Goal: Task Accomplishment & Management: Manage account settings

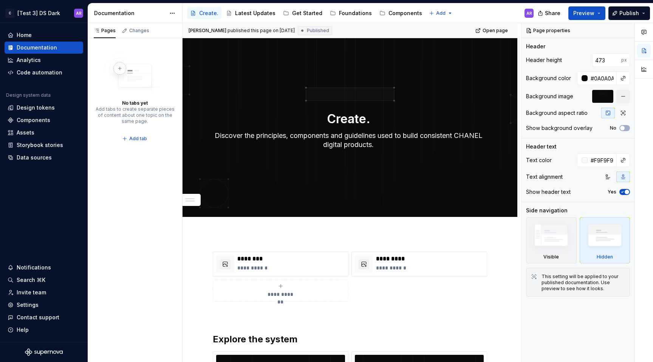
scroll to position [188, 0]
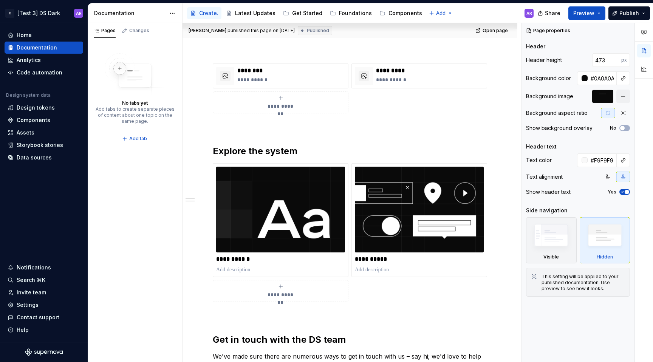
type textarea "*"
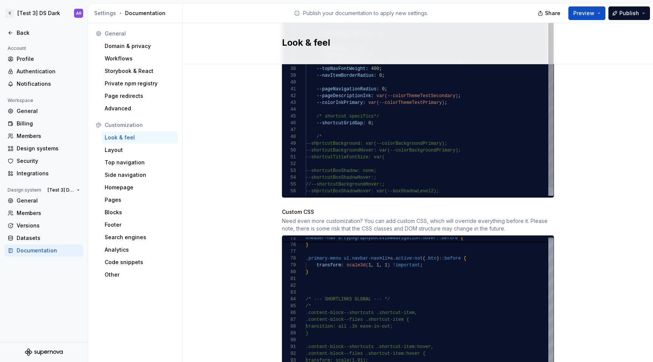
scroll to position [568, 0]
click at [367, 114] on div "--colorThemeTextSecondary: var ( --colorThemeGray700 ) ; /* light theme (all ot…" at bounding box center [430, 11] width 248 height 395
click at [607, 154] on div "Site logo A company logo that will be displayed on all pages on your documentat…" at bounding box center [418, 16] width 471 height 1040
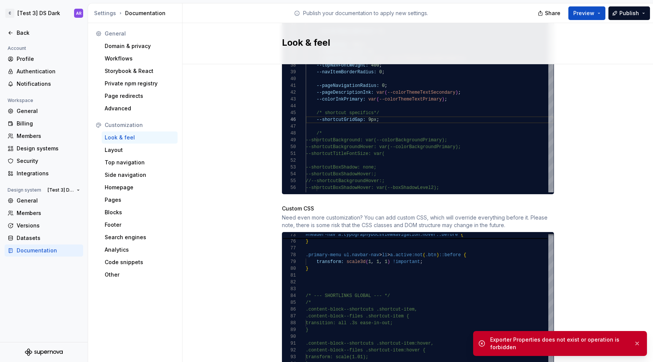
scroll to position [566, 0]
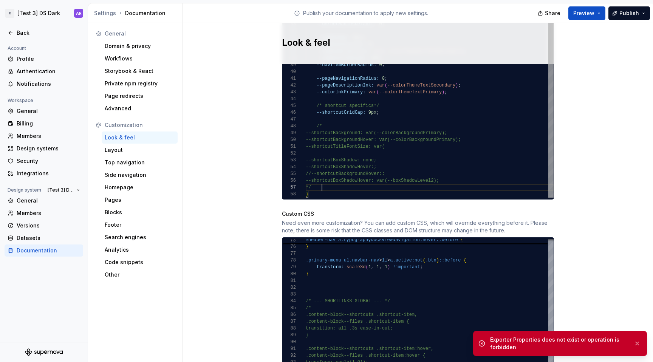
type textarea "**********"
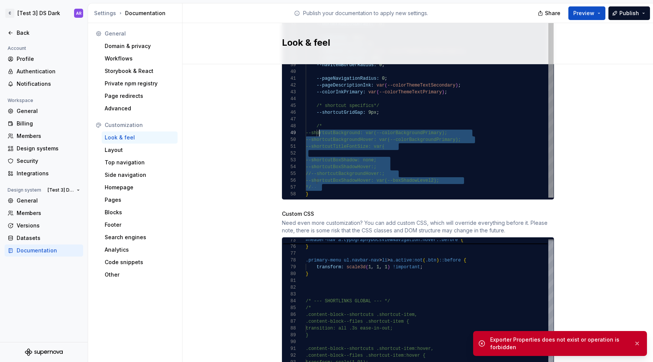
scroll to position [48, 11]
drag, startPoint x: 336, startPoint y: 180, endPoint x: 313, endPoint y: 121, distance: 62.8
click at [313, 121] on div "--colorThemeTextSecondary: var ( --colorThemeGray700 ) ; /* light theme (all ot…" at bounding box center [430, 0] width 248 height 395
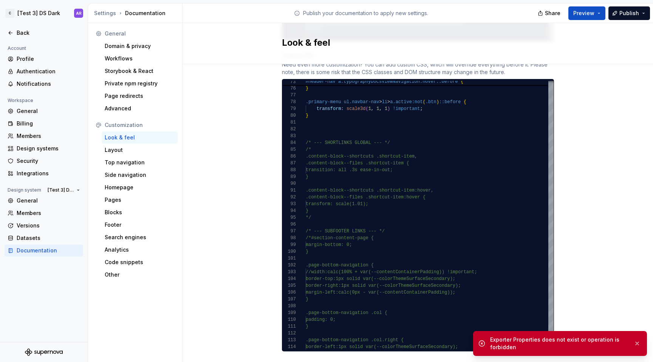
scroll to position [731, 0]
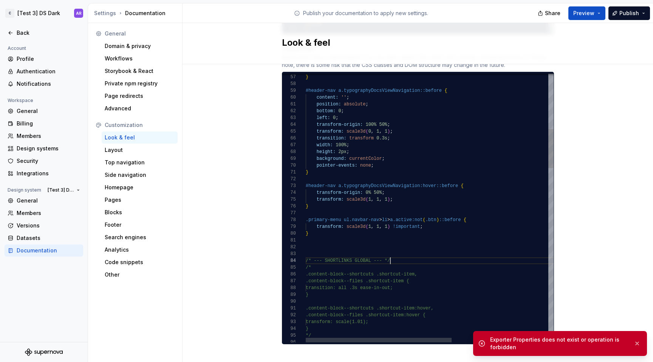
scroll to position [20, 85]
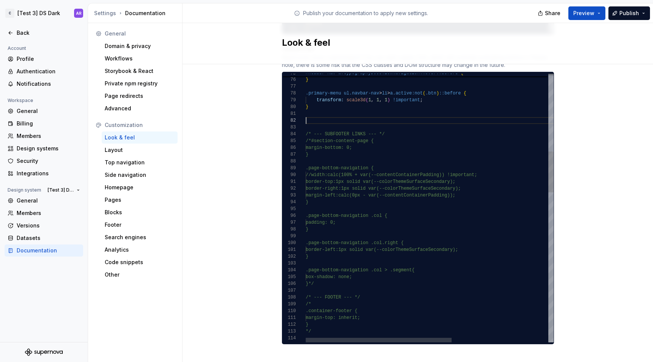
scroll to position [0, 0]
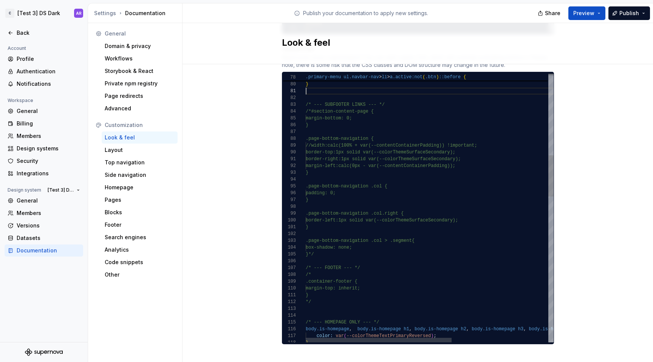
drag, startPoint x: 313, startPoint y: 191, endPoint x: 301, endPoint y: 180, distance: 16.0
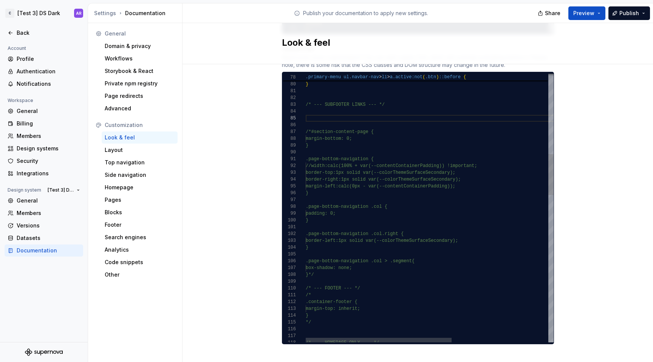
scroll to position [41, 3]
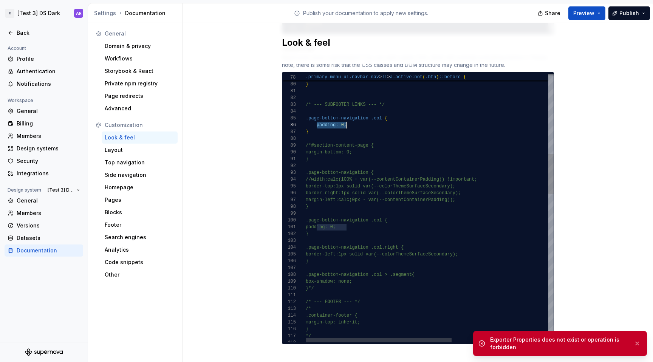
drag, startPoint x: 314, startPoint y: 118, endPoint x: 358, endPoint y: 118, distance: 43.9
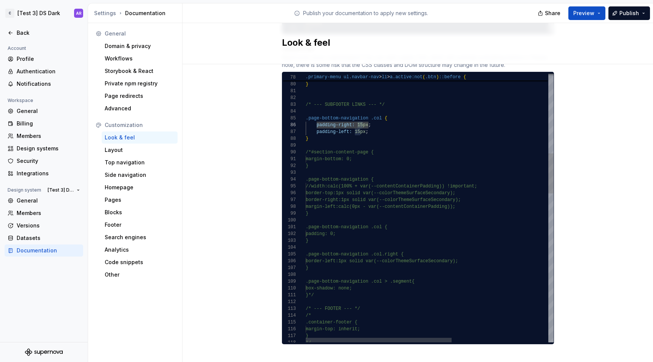
scroll to position [34, 55]
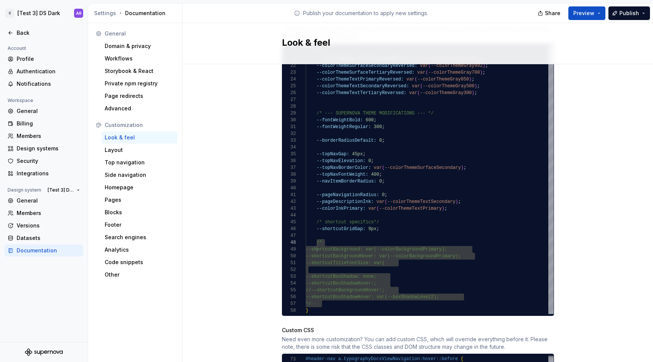
scroll to position [446, 0]
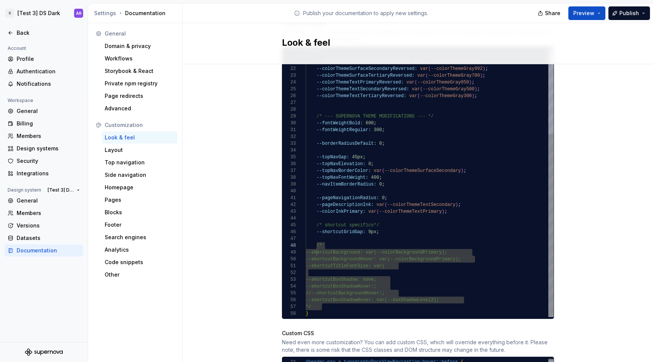
type textarea "**********"
click at [367, 225] on div "--colorThemeTextSecondary: var ( --colorThemeGray700 ) ; /* light theme (all ot…" at bounding box center [430, 120] width 248 height 395
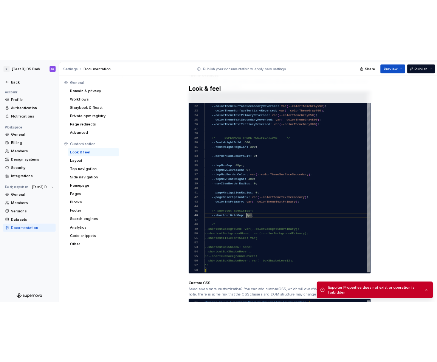
scroll to position [34, 65]
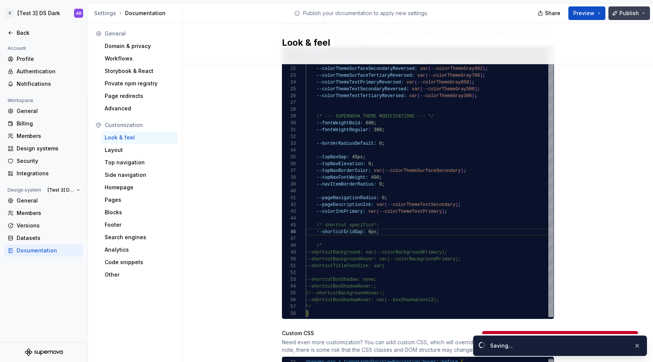
click at [617, 12] on button "Publish" at bounding box center [630, 13] width 42 height 14
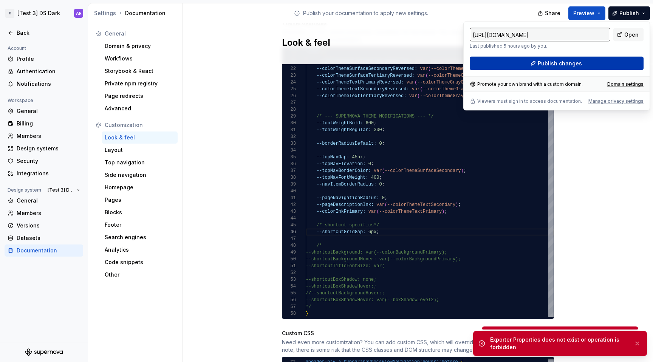
click at [572, 61] on span "Publish changes" at bounding box center [560, 64] width 44 height 8
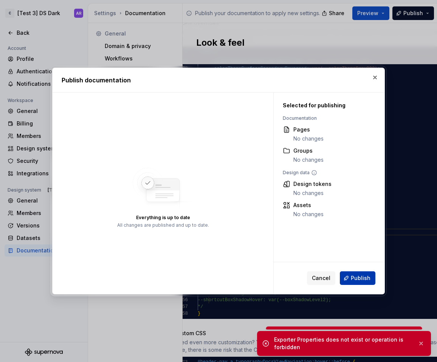
click at [353, 278] on span "Publish" at bounding box center [361, 278] width 20 height 8
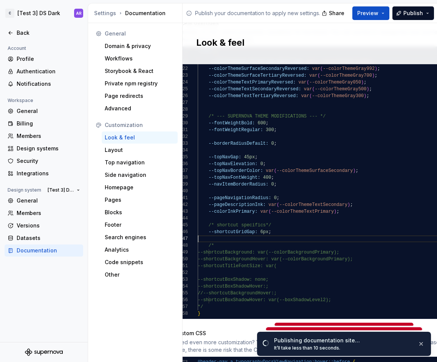
scroll to position [41, 0]
click at [265, 230] on div "--colorThemeTextSecondary: var ( --colorThemeGray700 ) ; /* light theme (all ot…" at bounding box center [322, 120] width 248 height 395
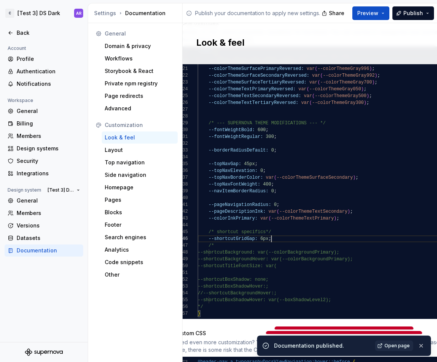
scroll to position [41, 11]
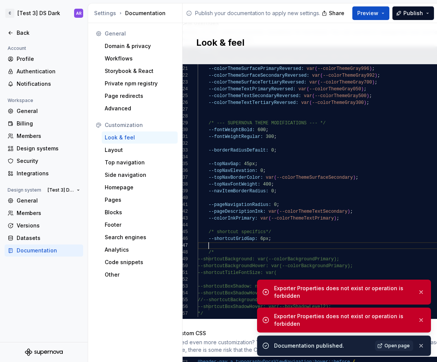
click at [296, 322] on div "Exporter Properties does not exist or operation is forbidden" at bounding box center [343, 320] width 138 height 15
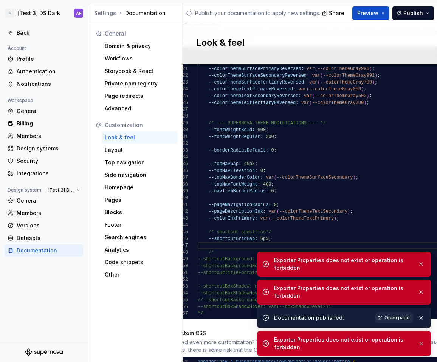
click at [323, 348] on div "Exporter Properties does not exist or operation is forbidden" at bounding box center [343, 343] width 138 height 15
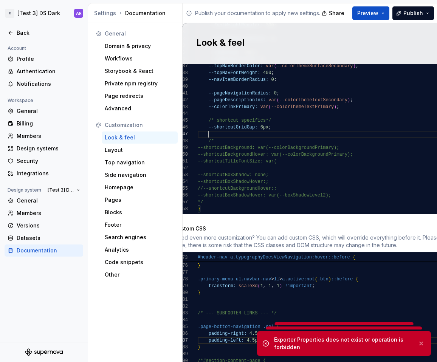
click at [233, 126] on div "--colorThemeTextSecondary: var ( --colorThemeGray700 ) ; /* light theme (all ot…" at bounding box center [322, 15] width 248 height 395
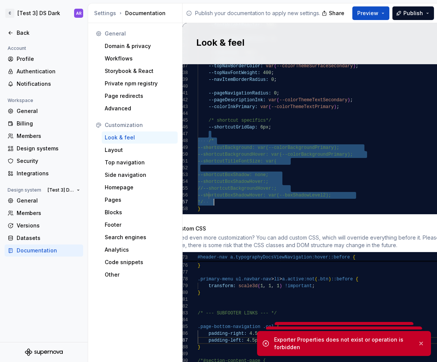
click at [236, 195] on div "--colorThemeTextSecondary: var ( --colorThemeGray700 ) ; /* light theme (all ot…" at bounding box center [322, 15] width 248 height 395
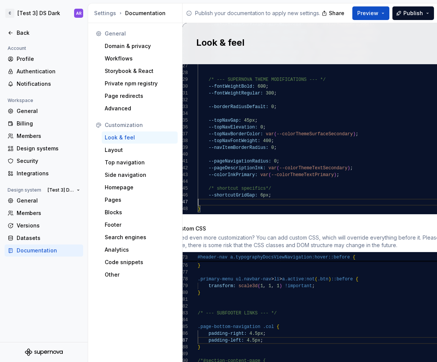
scroll to position [41, 0]
type textarea "**********"
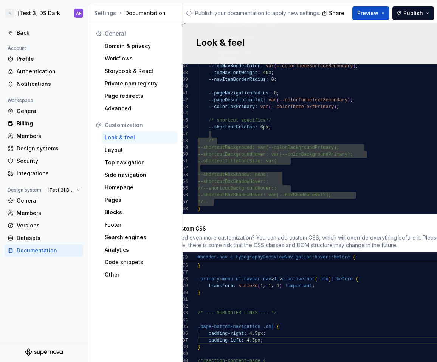
click at [344, 24] on div "Look & feel" at bounding box center [310, 43] width 254 height 41
click at [233, 5] on div "Publish your documentation to apply new settings." at bounding box center [253, 12] width 141 height 19
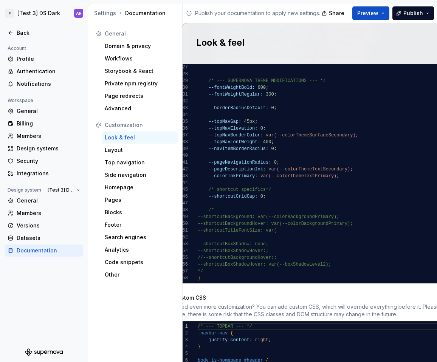
scroll to position [482, 0]
click at [258, 188] on div "--colorThemeTextSecondary: var ( --colorThemeGray700 ) ; /* light theme (all ot…" at bounding box center [322, 84] width 248 height 395
click at [367, 305] on div "Need even more customization? You can add custom CSS, which will override every…" at bounding box center [310, 310] width 272 height 15
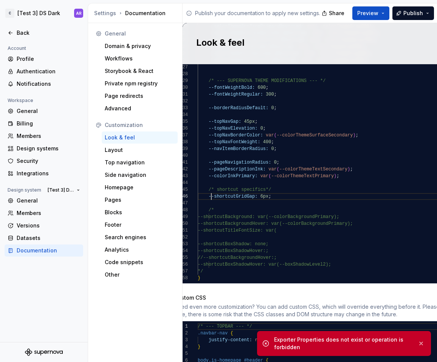
click at [207, 188] on div "--colorThemeTextSecondary: var ( --colorThemeGray700 ) ; /* light theme (all ot…" at bounding box center [322, 84] width 248 height 395
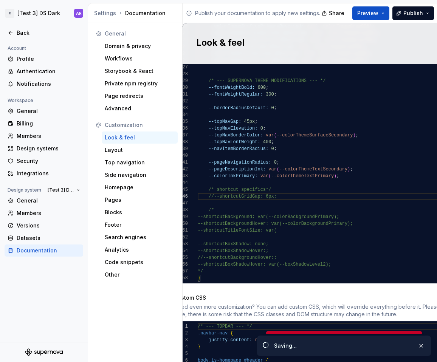
click at [299, 294] on div "Custom CSS" at bounding box center [310, 298] width 272 height 8
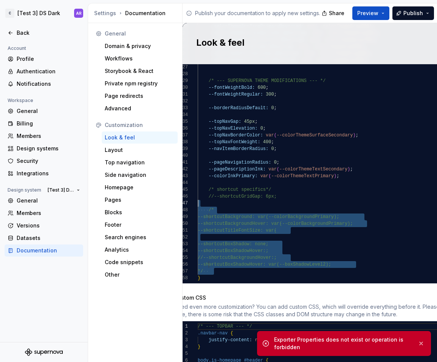
scroll to position [34, 14]
drag, startPoint x: 225, startPoint y: 266, endPoint x: 207, endPoint y: 189, distance: 79.6
click at [207, 189] on div "--colorThemeTextSecondary: var ( --colorThemeGray700 ) ; /* light theme (all ot…" at bounding box center [322, 84] width 248 height 395
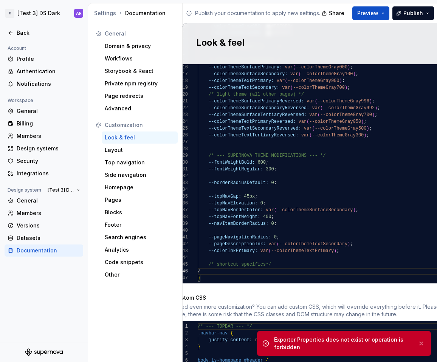
click at [279, 303] on div "Need even more customization? You can add custom CSS, which will override every…" at bounding box center [310, 310] width 272 height 15
click at [256, 258] on div "--colorThemeTextSecondary: var ( --colorThemeGray700 ) ; /* light theme (all ot…" at bounding box center [322, 122] width 248 height 320
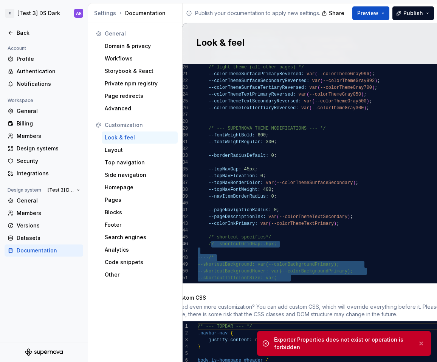
click at [206, 235] on div "--colorThemeTextSecondary: var ( --colorThemeGray700 ) ; /* light theme (all ot…" at bounding box center [322, 132] width 248 height 395
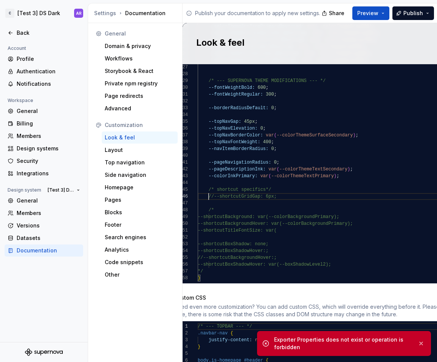
click at [235, 268] on div "--colorThemeTextSecondary: var ( --colorThemeGray700 ) ; /* light theme (all ot…" at bounding box center [322, 84] width 248 height 395
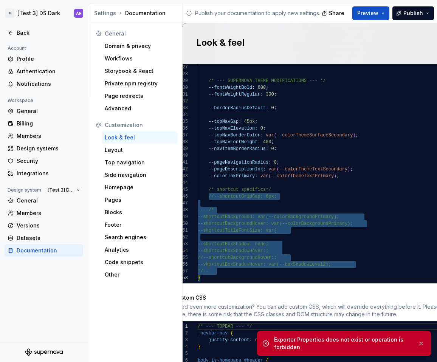
click at [236, 265] on div "--colorThemeTextSecondary: var ( --colorThemeGray700 ) ; /* light theme (all ot…" at bounding box center [322, 84] width 248 height 395
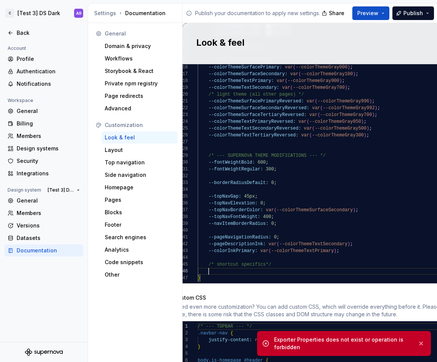
click at [293, 303] on div "Need even more customization? You can add custom CSS, which will override every…" at bounding box center [310, 310] width 272 height 15
click at [295, 259] on div "--colorThemeTextSecondary: var ( --colorThemeGray700 ) ; /* light theme (all ot…" at bounding box center [322, 122] width 248 height 320
type textarea "**********"
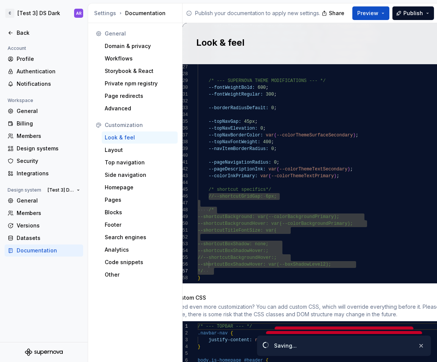
click at [286, 294] on div "Custom CSS" at bounding box center [310, 298] width 272 height 8
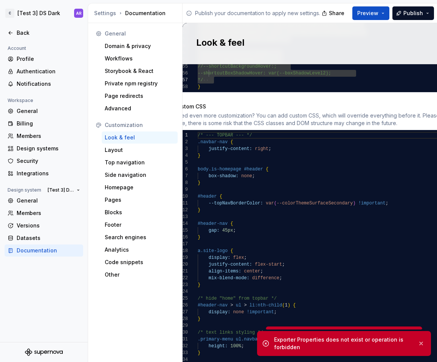
scroll to position [681, 0]
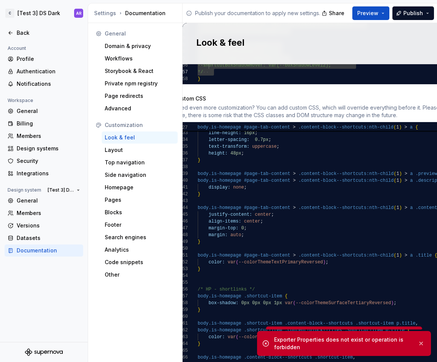
click at [302, 95] on div "Custom CSS" at bounding box center [310, 99] width 272 height 8
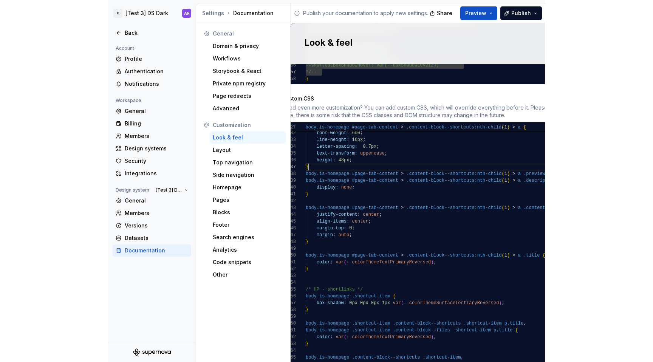
scroll to position [48, 0]
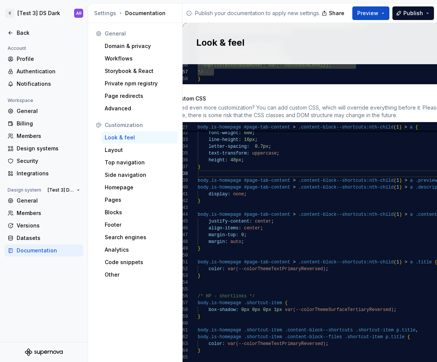
type textarea "**********"
click at [340, 95] on div "Custom CSS" at bounding box center [310, 99] width 272 height 8
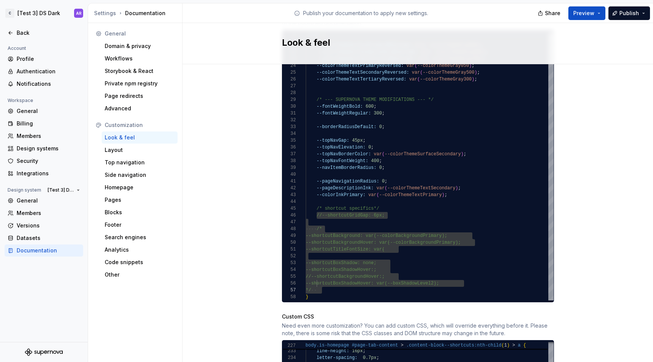
scroll to position [463, 0]
click at [342, 197] on div "--colorThemeTextSecondary: var ( --colorThemeGray700 ) ; /* light theme (all ot…" at bounding box center [430, 103] width 248 height 395
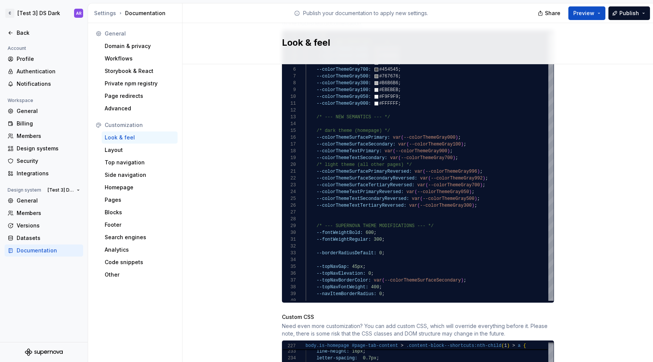
click at [437, 89] on div "Site logo A company logo that will be displayed on all pages on your documentat…" at bounding box center [418, 122] width 471 height 1040
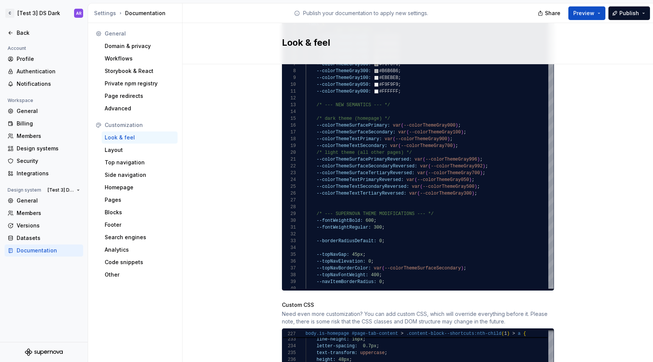
scroll to position [487, 0]
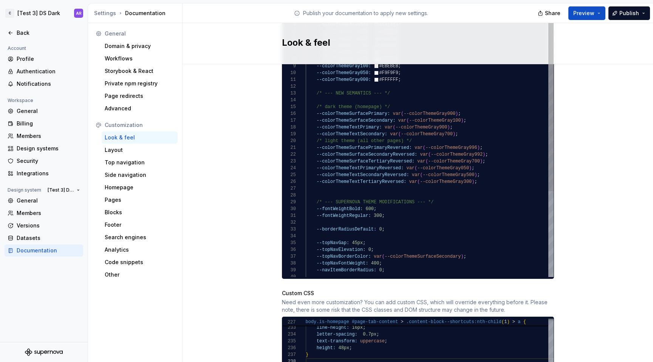
click at [437, 189] on div "--colorThemeTextSecondary: var ( --colorThemeGray700 ) ; /* light theme (all ot…" at bounding box center [430, 205] width 248 height 395
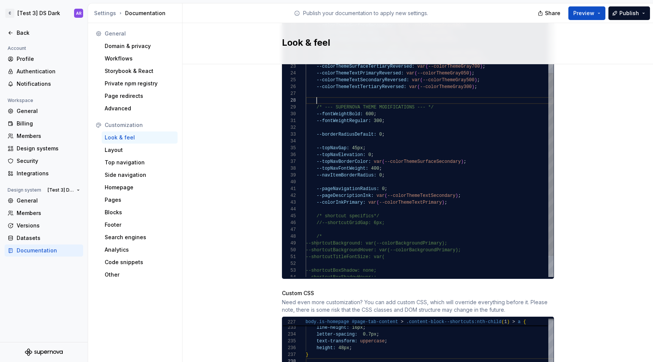
type textarea "**********"
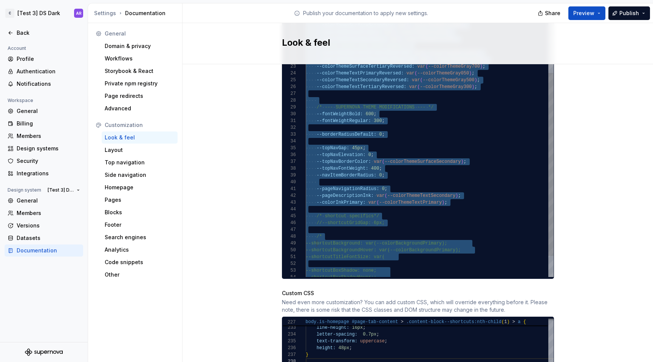
scroll to position [0, 0]
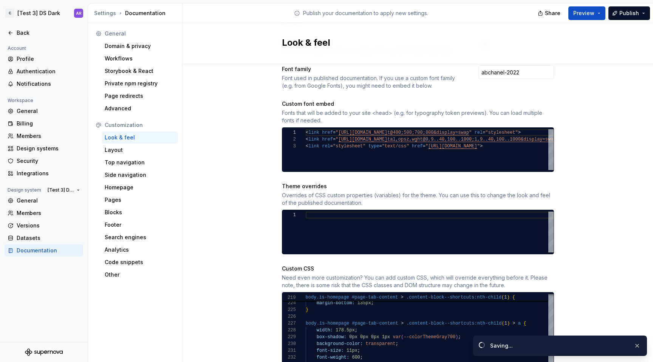
click at [437, 193] on div "Site logo A company logo that will be displayed on all pages on your documentat…" at bounding box center [418, 187] width 471 height 812
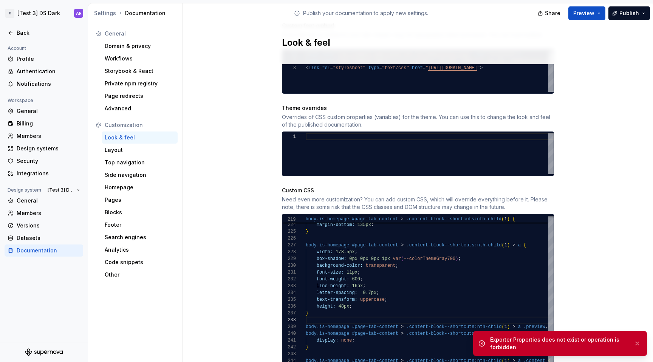
scroll to position [354, 0]
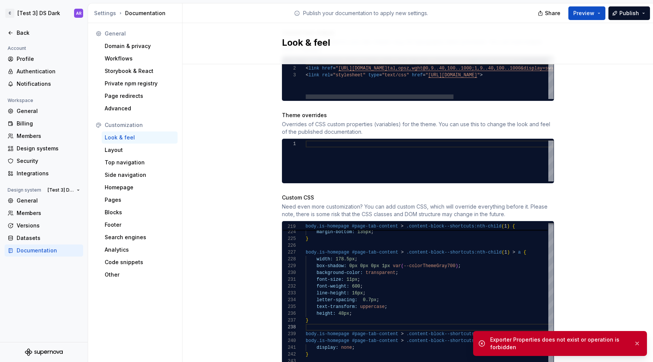
type textarea "**********"
click at [420, 82] on div "< link href = " https://fonts.googleapis.com/css2?family=Inter:wgh t@400;500;70…" at bounding box center [509, 78] width 406 height 41
click at [372, 148] on div at bounding box center [430, 161] width 248 height 41
type textarea "**********"
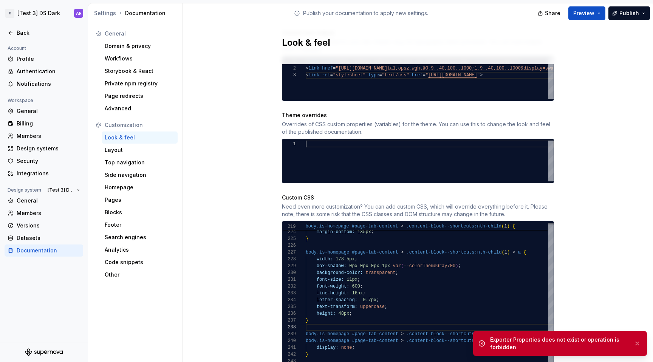
scroll to position [48, 3]
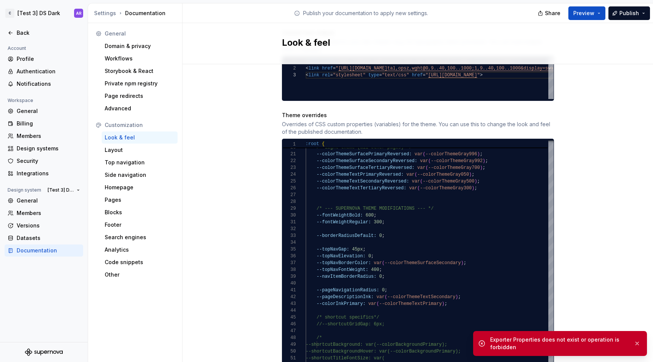
click at [437, 172] on div "Site logo A company logo that will be displayed on all pages on your documentat…" at bounding box center [418, 230] width 471 height 1040
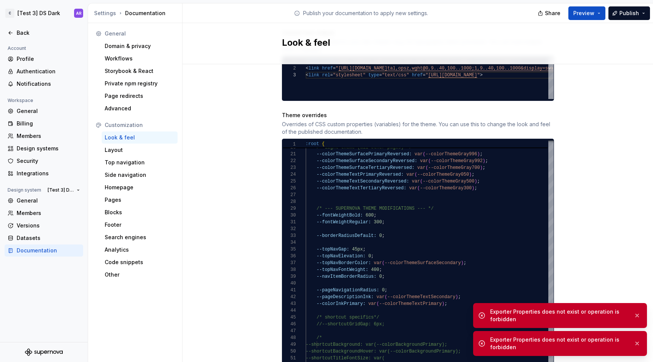
click at [437, 348] on div "Exporter Properties does not exist or operation is forbidden" at bounding box center [559, 343] width 138 height 15
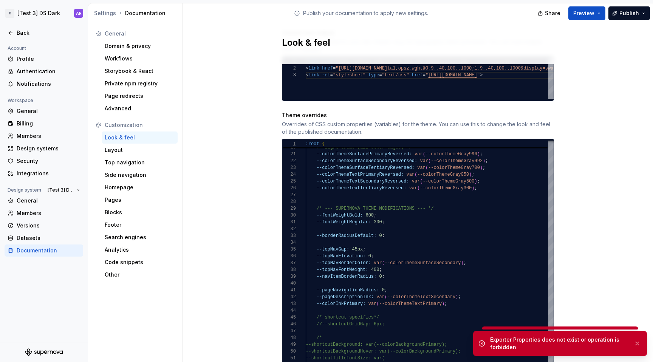
click at [437, 348] on div "Exporter Properties does not exist or operation is forbidden" at bounding box center [559, 343] width 138 height 15
click at [17, 33] on div "Back" at bounding box center [49, 33] width 64 height 8
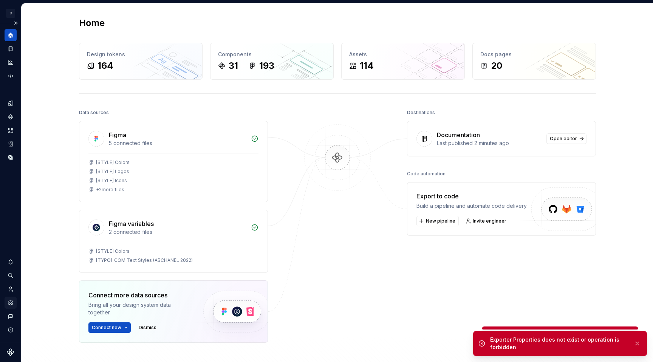
click at [10, 305] on icon "Settings" at bounding box center [10, 302] width 7 height 7
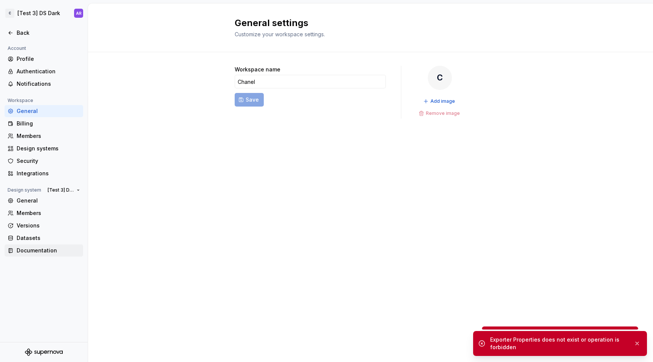
click at [43, 249] on div "Documentation" at bounding box center [49, 251] width 64 height 8
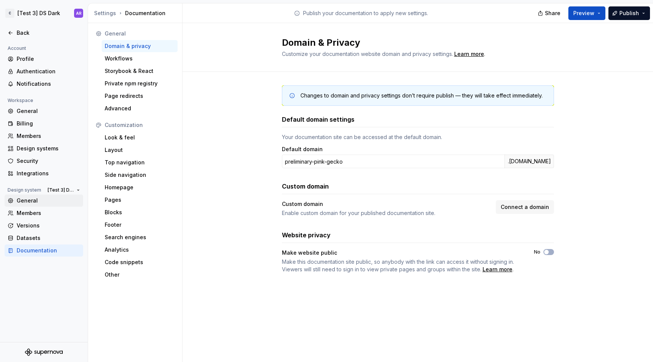
click at [38, 198] on div "General" at bounding box center [49, 201] width 64 height 8
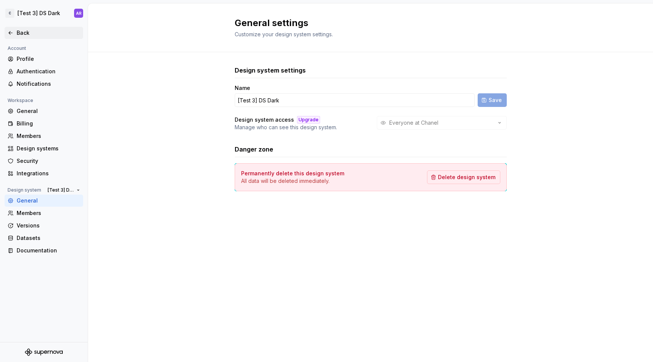
click at [20, 32] on div "Back" at bounding box center [49, 33] width 64 height 8
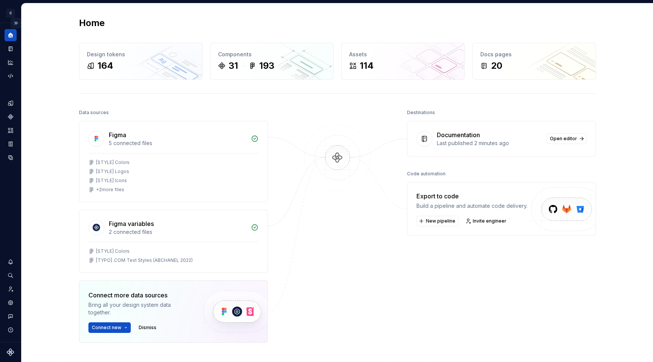
click at [17, 23] on button "Expand sidebar" at bounding box center [16, 23] width 11 height 11
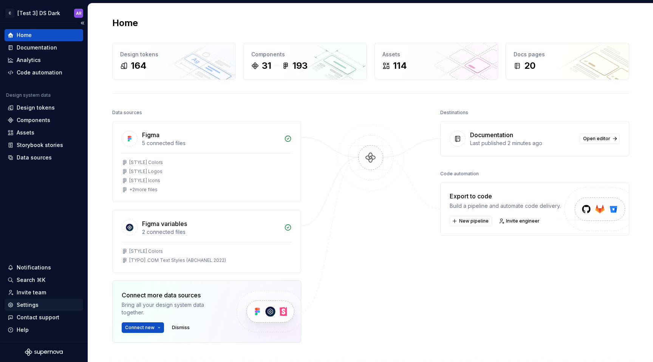
click at [25, 306] on div "Settings" at bounding box center [28, 305] width 22 height 8
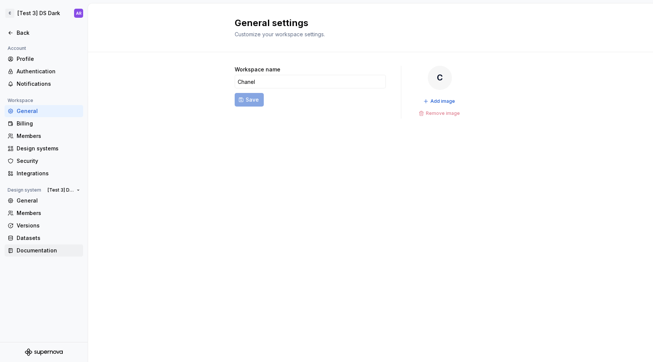
click at [31, 251] on div "Documentation" at bounding box center [49, 251] width 64 height 8
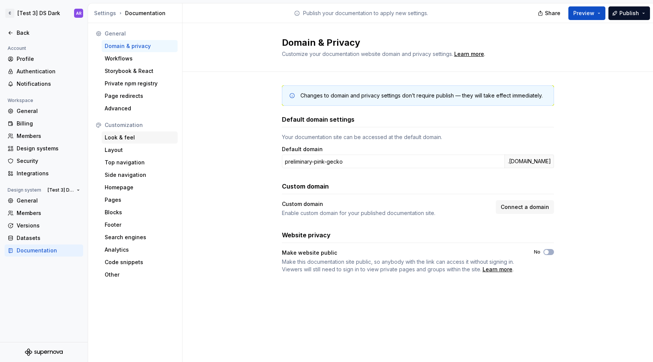
click at [123, 136] on div "Look & feel" at bounding box center [140, 138] width 70 height 8
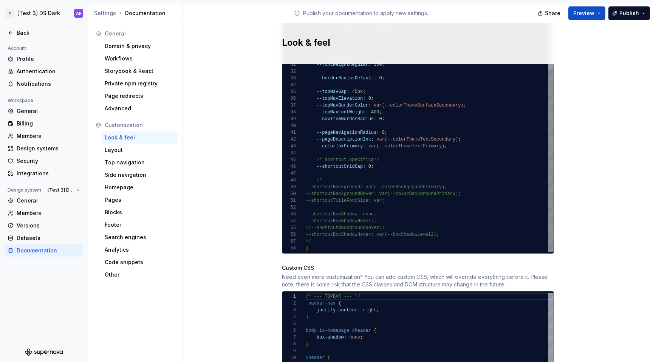
scroll to position [512, 0]
click at [406, 162] on div "--colorThemeTextSecondary: var ( --colorThemeGray700 ) ; /* light theme (all ot…" at bounding box center [430, 54] width 248 height 395
click at [407, 168] on div "--colorThemeTextSecondary: var ( --colorThemeGray700 ) ; /* light theme (all ot…" at bounding box center [430, 54] width 248 height 395
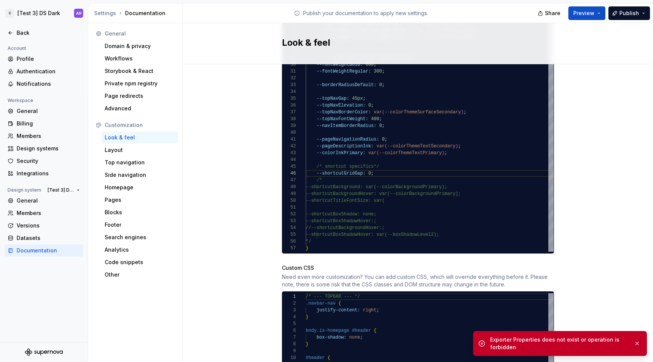
click at [437, 114] on div "Site logo A company logo that will be displayed on all pages on your documentat…" at bounding box center [418, 72] width 471 height 1040
drag, startPoint x: 580, startPoint y: 351, endPoint x: 491, endPoint y: 341, distance: 89.4
click at [437, 341] on div "Exporter Properties does not exist or operation is forbidden" at bounding box center [560, 343] width 174 height 25
copy div "Exporter Properties does not exist or operation is forbidden"
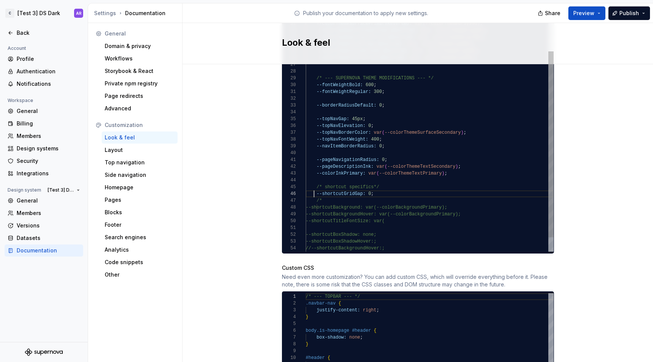
scroll to position [34, 8]
click at [312, 185] on div "--colorThemeTextSecondary: var ( --colorThemeGray700 ) ; /* light theme (all ot…" at bounding box center [430, 78] width 248 height 388
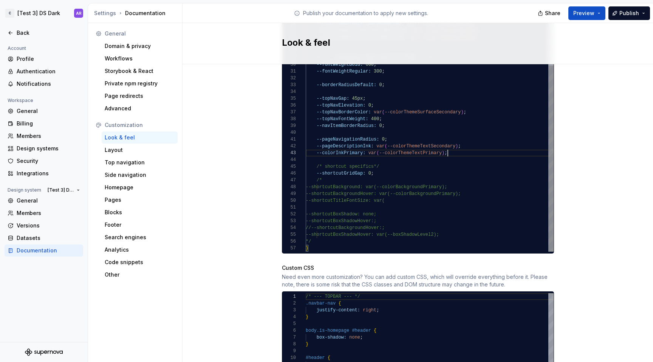
scroll to position [14, 142]
click at [437, 146] on div "--colorThemeTextSecondary: var ( --colorThemeGray700 ) ; /* light theme (all ot…" at bounding box center [430, 58] width 248 height 388
click at [383, 167] on div "--colorThemeTextSecondary: var ( --colorThemeGray700 ) ; /* light theme (all ot…" at bounding box center [430, 58] width 248 height 388
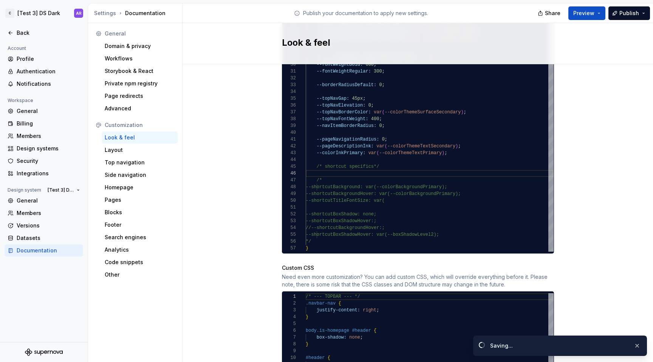
click at [437, 165] on div "Site logo A company logo that will be displayed on all pages on your documentat…" at bounding box center [418, 72] width 471 height 1040
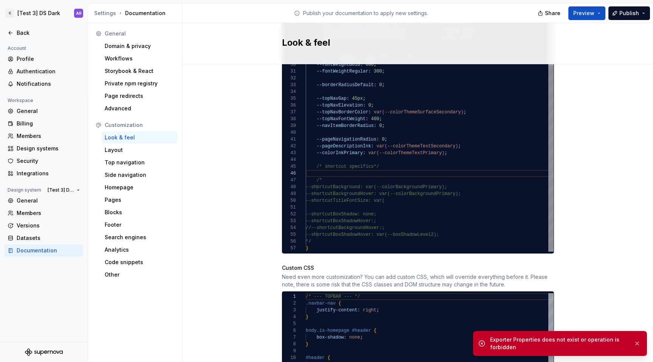
click at [391, 162] on div "--colorThemeTextSecondary: var ( --colorThemeGray700 ) ; /* light theme (all ot…" at bounding box center [430, 58] width 248 height 388
click at [391, 166] on div "--colorThemeTextSecondary: var ( --colorThemeGray700 ) ; /* light theme (all ot…" at bounding box center [430, 58] width 248 height 388
type textarea "**********"
click at [437, 165] on div "Site logo A company logo that will be displayed on all pages on your documentat…" at bounding box center [418, 72] width 471 height 1040
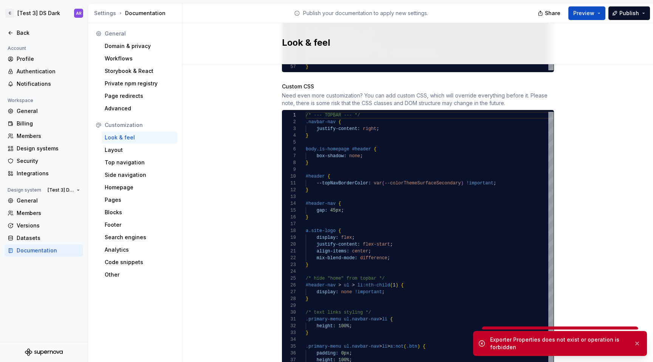
scroll to position [721, 0]
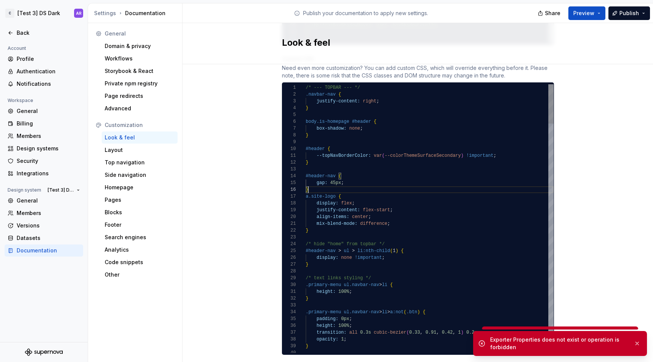
scroll to position [41, 0]
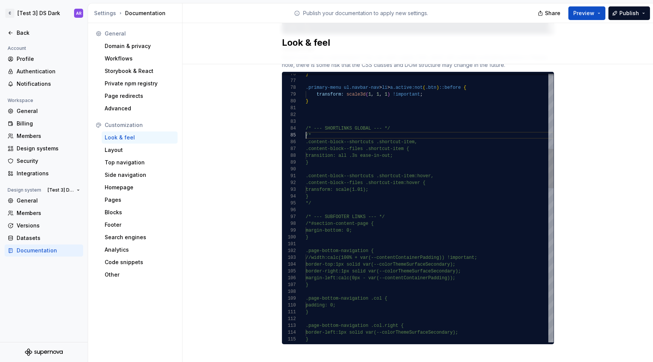
scroll to position [27, 0]
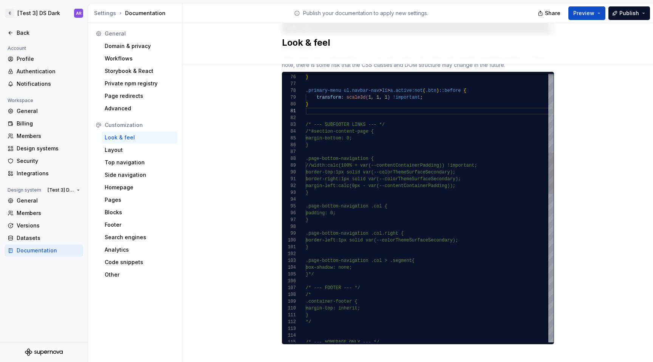
scroll to position [61, 3]
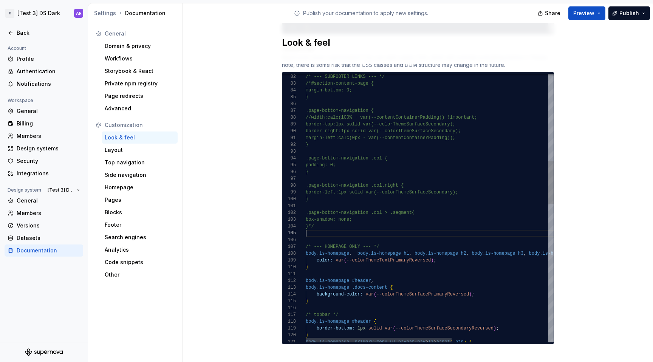
scroll to position [20, 8]
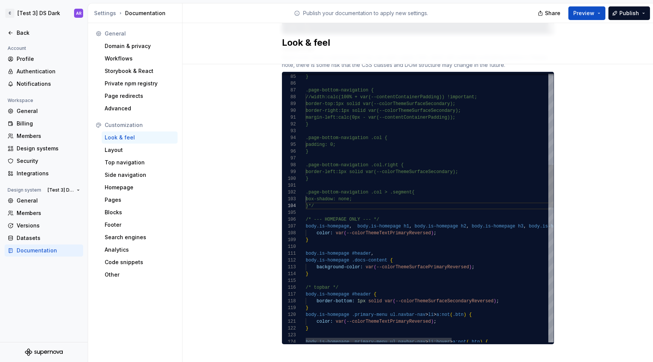
scroll to position [20, 8]
click at [317, 200] on div "body.is-homepage .primary-menu ul.navbar-nav > li:hover > a:not ( .btn ) { } co…" at bounding box center [512, 344] width 412 height 1685
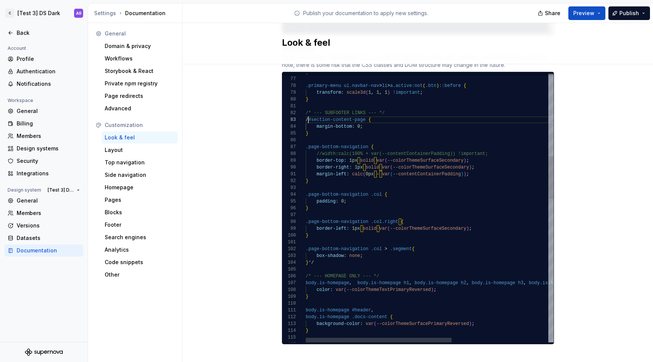
scroll to position [14, 0]
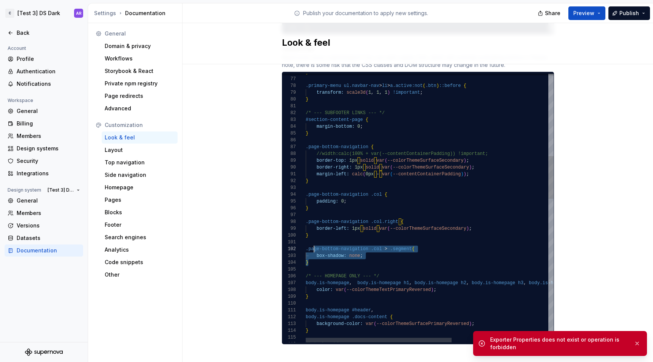
scroll to position [7, 0]
drag, startPoint x: 318, startPoint y: 254, endPoint x: 302, endPoint y: 239, distance: 22.5
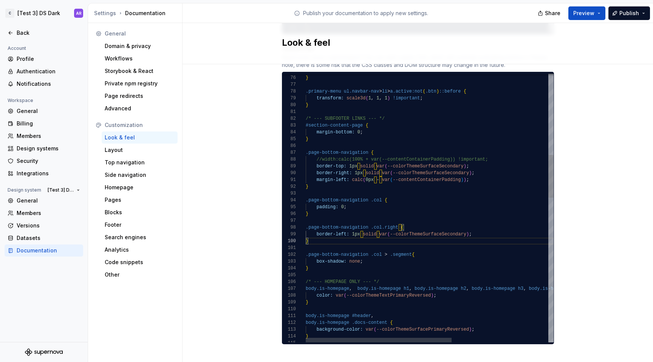
scroll to position [48, 185]
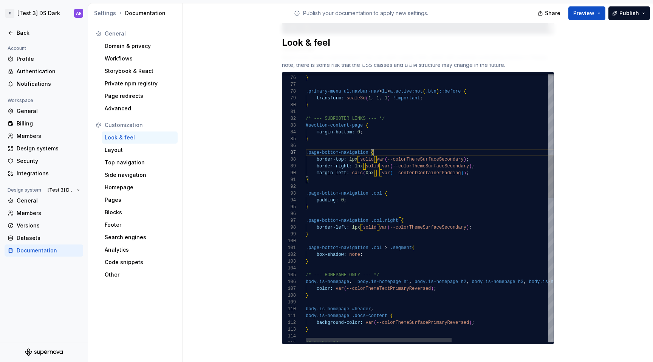
scroll to position [48, 68]
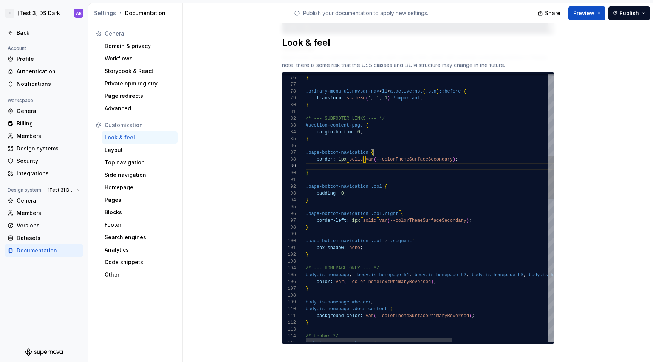
scroll to position [48, 152]
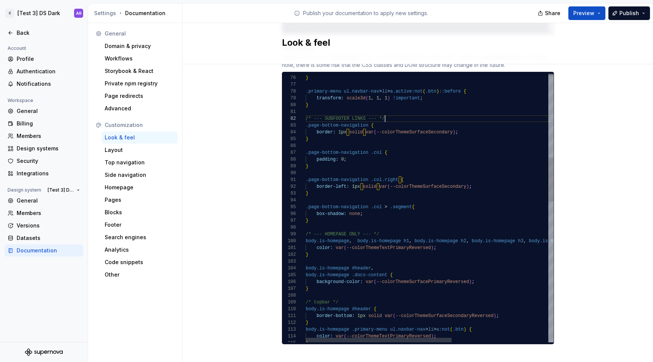
scroll to position [7, 79]
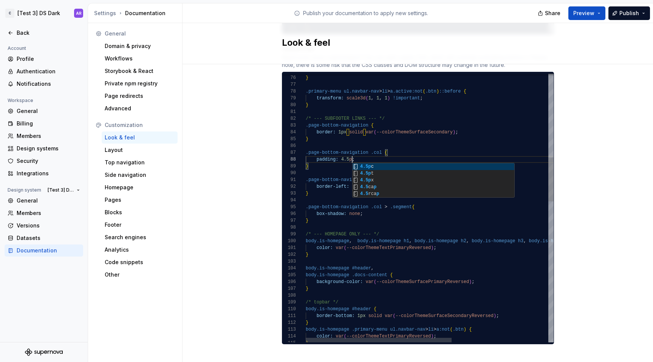
scroll to position [48, 49]
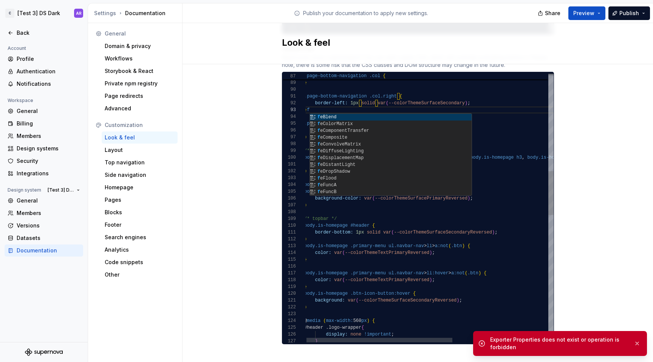
scroll to position [0, 0]
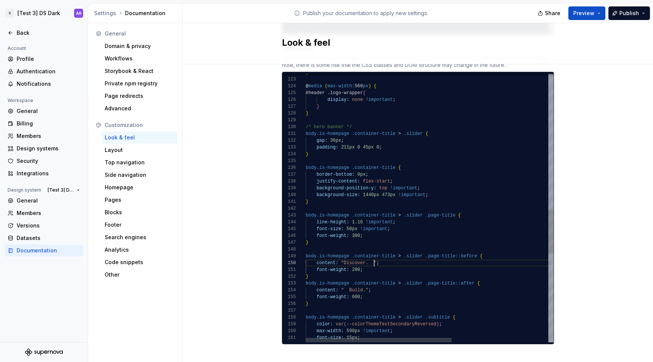
click at [370, 254] on div "font-weight: 200 ; font-size: 15px ; max-width: 590px !important ; color: var (…" at bounding box center [512, 65] width 412 height 1638
type textarea "**********"
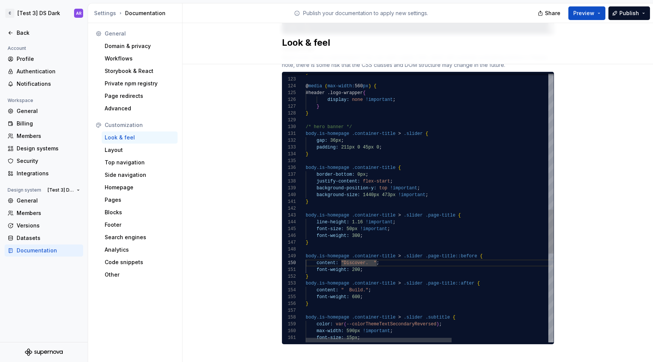
click at [437, 146] on div "font-weight: 200 ; font-size: 15px ; max-width: 590px !important ; color: var (…" at bounding box center [512, 65] width 412 height 1638
click at [437, 20] on div "Share Preview Publish" at bounding box center [596, 12] width 113 height 19
click at [437, 9] on span "Publish" at bounding box center [630, 13] width 20 height 8
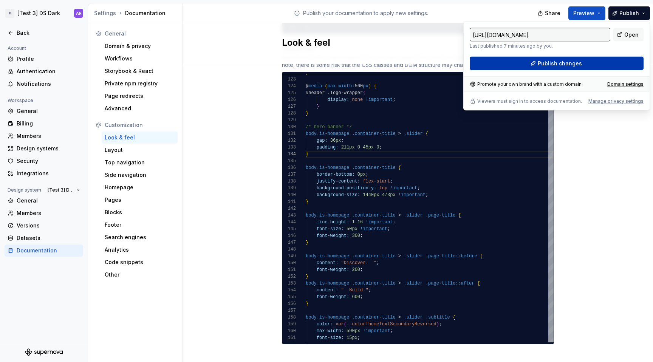
click at [437, 67] on button "Publish changes" at bounding box center [557, 64] width 174 height 14
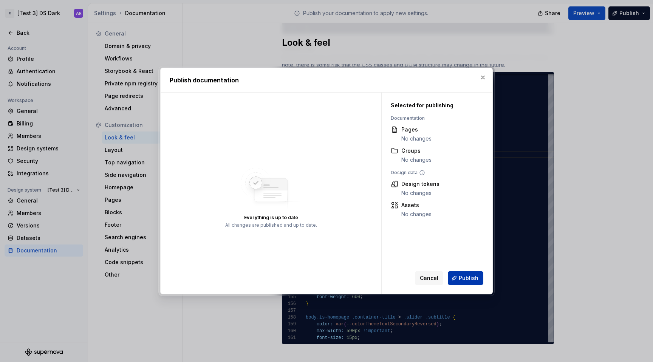
click at [437, 275] on span "Publish" at bounding box center [469, 278] width 20 height 8
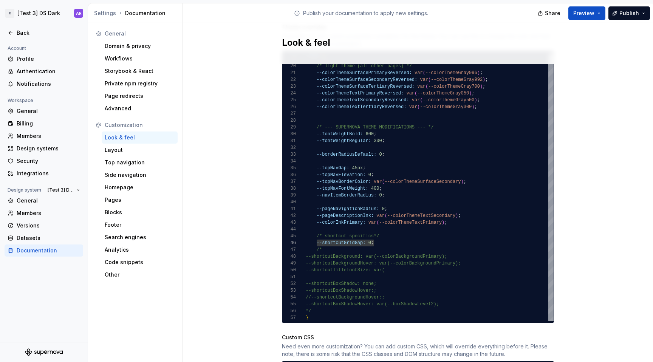
scroll to position [443, 0]
click at [369, 235] on div "--colorThemeTextSecondary: var ( --colorThemeGray700 ) ; /* light theme (all ot…" at bounding box center [430, 127] width 248 height 388
click at [365, 239] on div "--colorThemeTextSecondary: var ( --colorThemeGray700 ) ; /* light theme (all ot…" at bounding box center [430, 127] width 248 height 388
click at [371, 230] on div "--colorThemeTextSecondary: var ( --colorThemeGray700 ) ; /* light theme (all ot…" at bounding box center [430, 127] width 248 height 388
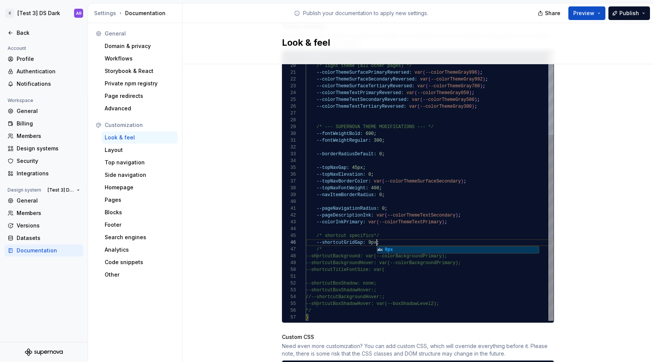
scroll to position [34, 71]
click at [437, 182] on div "Site logo A company logo that will be displayed on all pages on your documentat…" at bounding box center [418, 142] width 471 height 1040
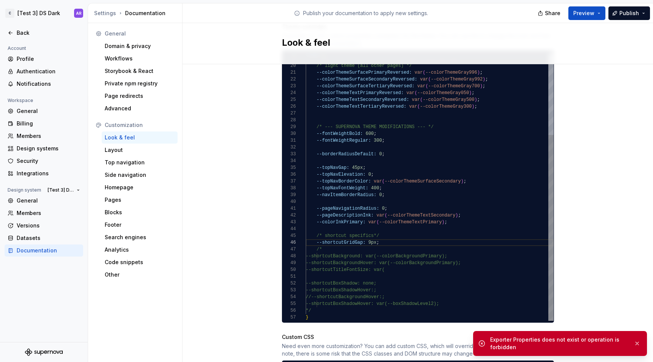
click at [314, 235] on div "--colorThemeTextSecondary: var ( --colorThemeGray700 ) ; /* light theme (all ot…" at bounding box center [430, 127] width 248 height 388
click at [437, 190] on div "Site logo A company logo that will be displayed on all pages on your documentat…" at bounding box center [418, 142] width 471 height 1040
click at [319, 232] on div "--colorThemeTextSecondary: var ( --colorThemeGray700 ) ; /* light theme (all ot…" at bounding box center [430, 127] width 248 height 388
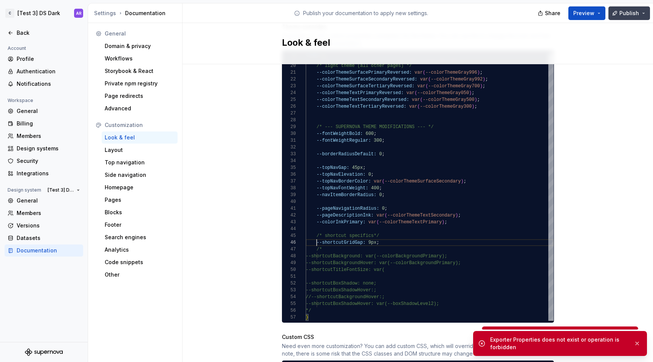
click at [437, 10] on span "Publish" at bounding box center [630, 13] width 20 height 8
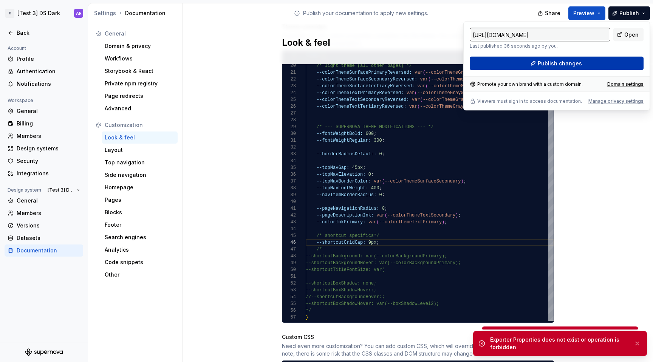
click at [437, 64] on button "Publish changes" at bounding box center [557, 64] width 174 height 14
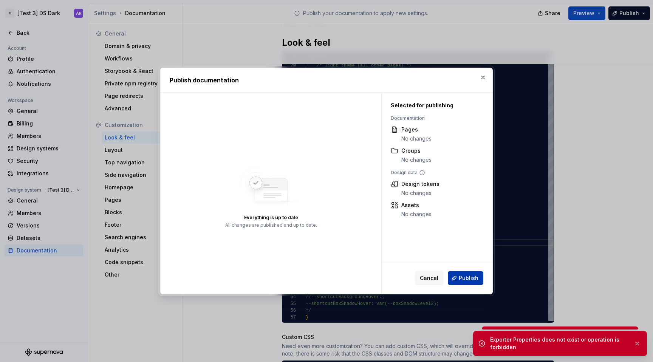
click at [437, 280] on span "Publish" at bounding box center [469, 278] width 20 height 8
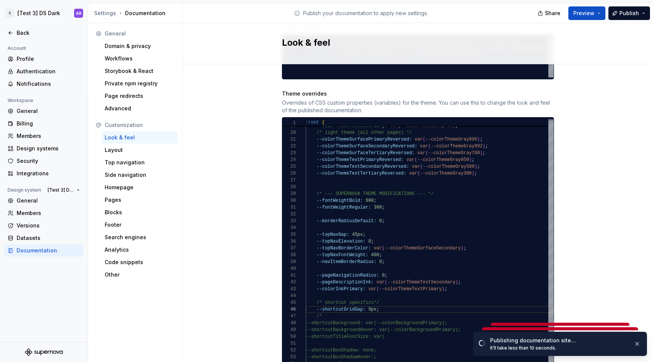
scroll to position [375, 0]
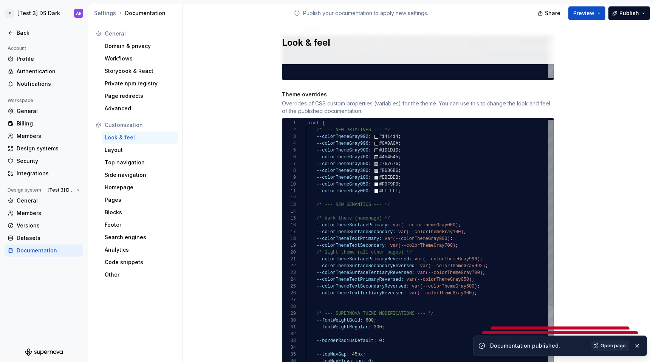
click at [437, 211] on div "--colorThemeTextSecondary: var ( --colorThemeGray700 ) ; /* light theme (all ot…" at bounding box center [430, 314] width 248 height 388
type textarea "**********"
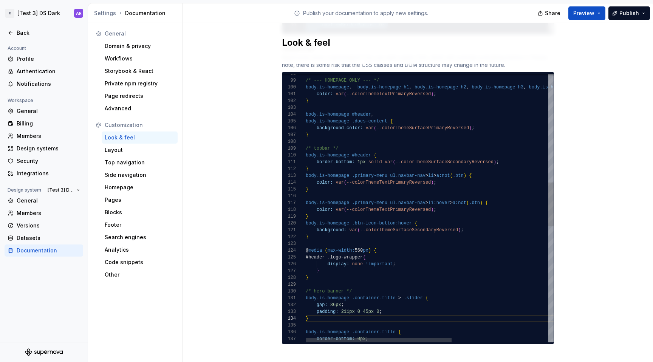
scroll to position [20, 131]
click at [437, 176] on div "border-bottom: 0px ; body.is-homepage .container-title { padding: 211px 0 45px …" at bounding box center [512, 229] width 412 height 1638
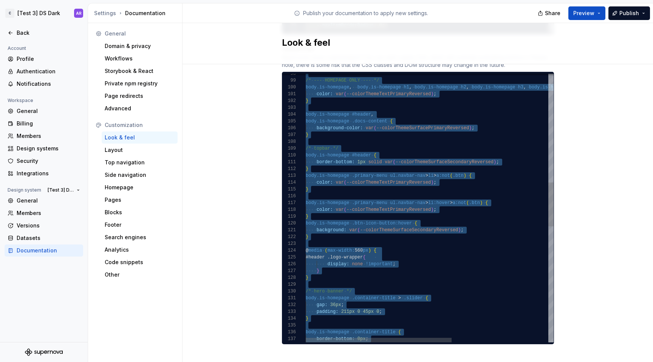
click at [435, 184] on div "border-bottom: 0px ; body.is-homepage .container-title { padding: 211px 0 45px …" at bounding box center [512, 229] width 412 height 1638
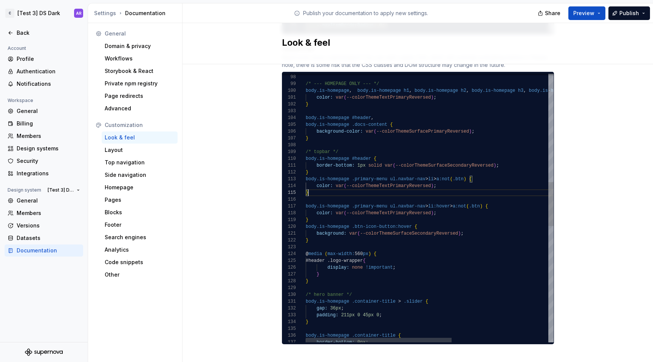
click at [437, 152] on div "border-bottom: 0px ; body.is-homepage .container-title { padding: 211px 0 45px …" at bounding box center [512, 233] width 412 height 1638
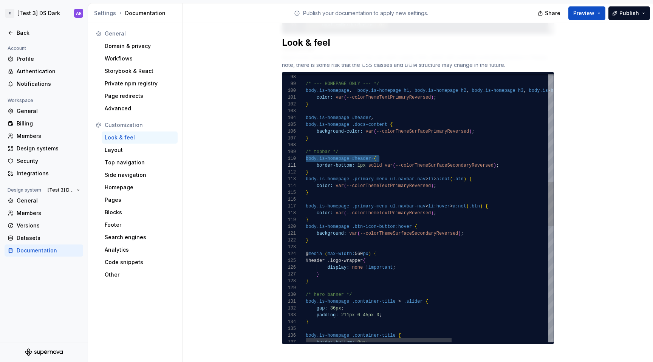
click at [437, 158] on div "border-bottom: 0px ; body.is-homepage .container-title { padding: 211px 0 45px …" at bounding box center [512, 233] width 412 height 1638
type textarea "**********"
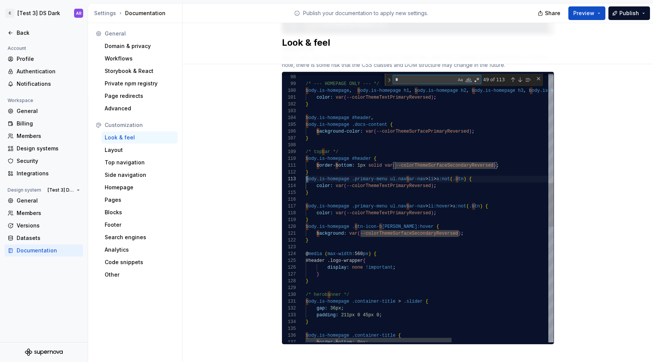
scroll to position [0, 5]
type textarea "**"
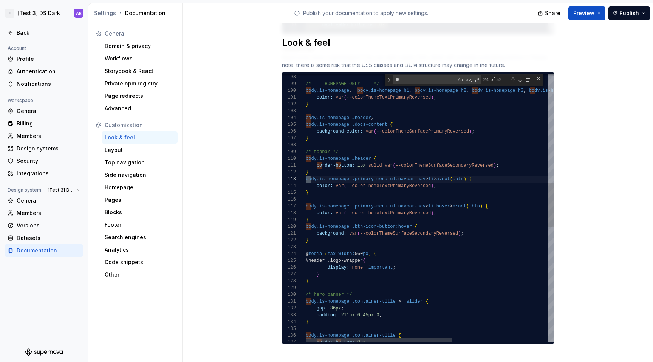
type textarea "**********"
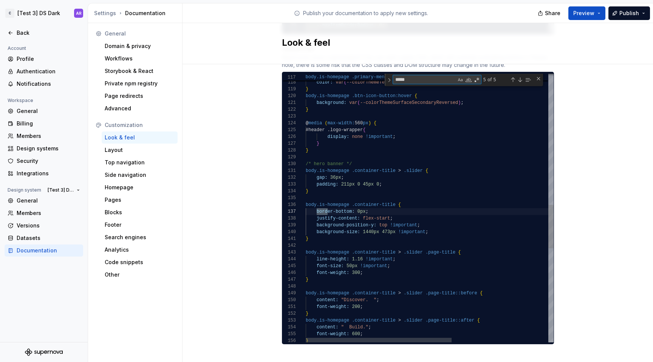
type textarea "******"
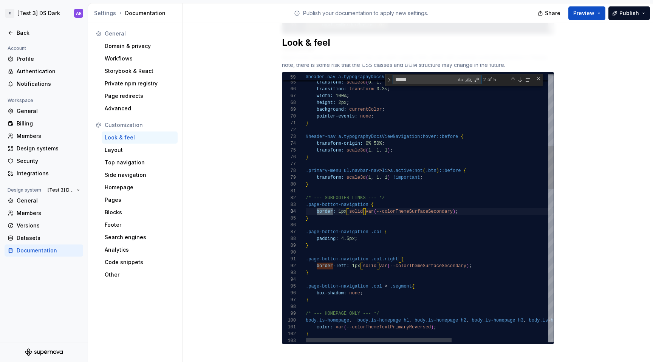
scroll to position [68, 27]
type textarea "**********"
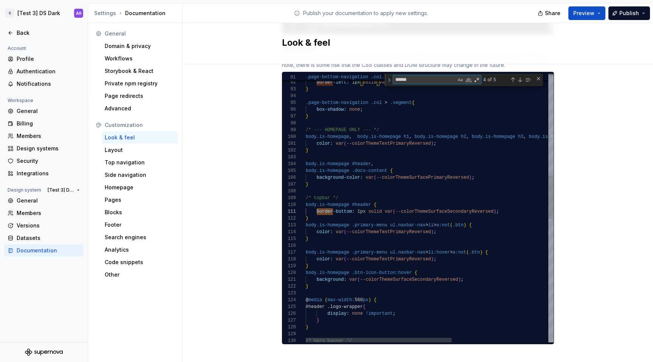
paste textarea "**********"
type textarea "**********"
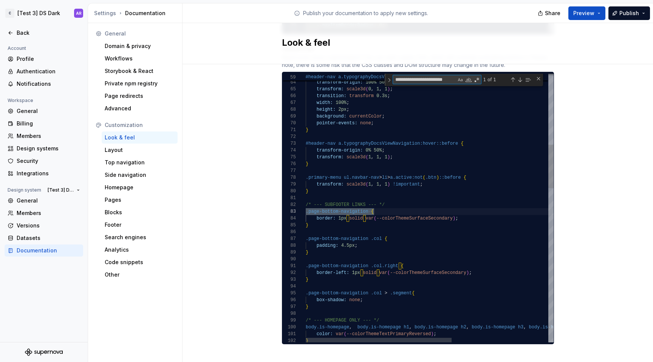
type textarea "**********"
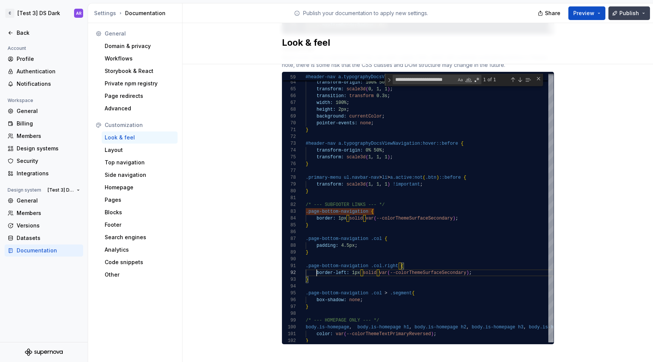
type textarea "**********"
click at [437, 15] on span "Publish" at bounding box center [630, 13] width 20 height 8
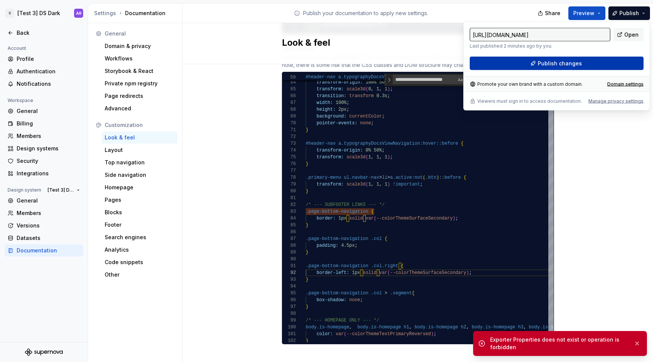
click at [437, 65] on button "Publish changes" at bounding box center [557, 64] width 174 height 14
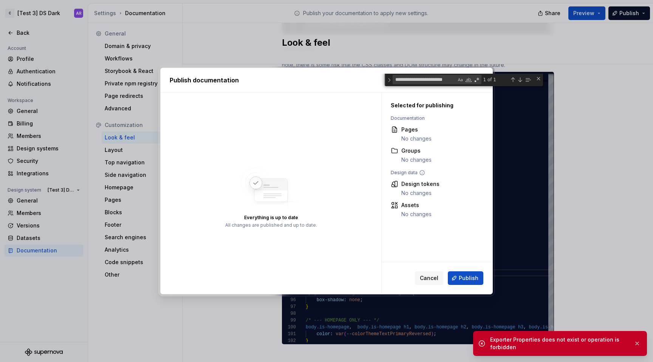
click at [437, 271] on div "Cancel Publish" at bounding box center [437, 278] width 111 height 32
click at [437, 273] on button "Publish" at bounding box center [466, 278] width 36 height 14
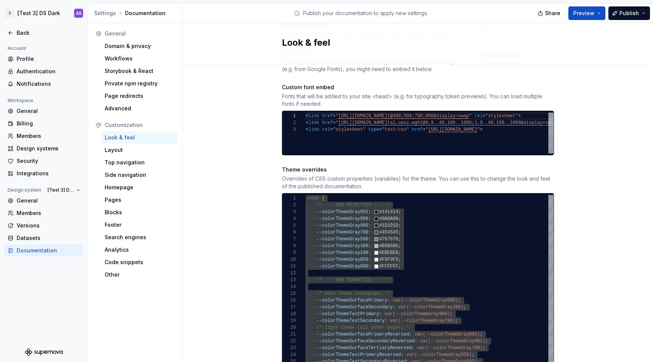
scroll to position [274, 0]
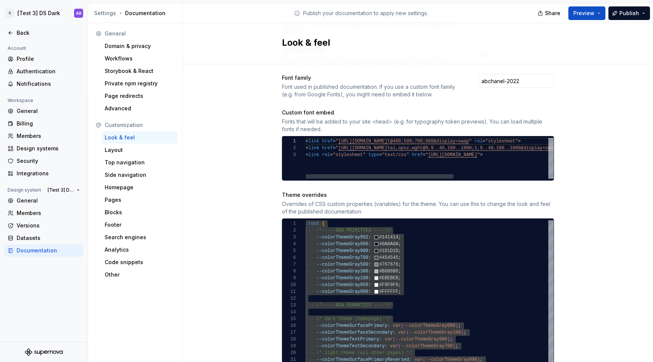
click at [437, 156] on div "< link href = " https://fonts.googleapis.com/css2?family=Inter:wgh t@400;500;70…" at bounding box center [509, 158] width 406 height 41
type textarea "**********"
click at [437, 157] on div "< link href = " https://fonts.googleapis.com/css2?family=Inter:wgh t@400;500;70…" at bounding box center [509, 158] width 406 height 41
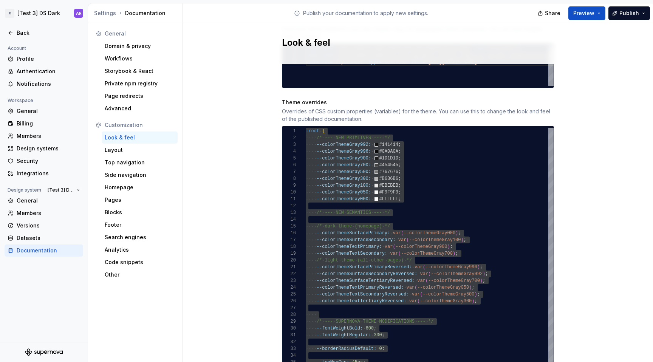
scroll to position [378, 0]
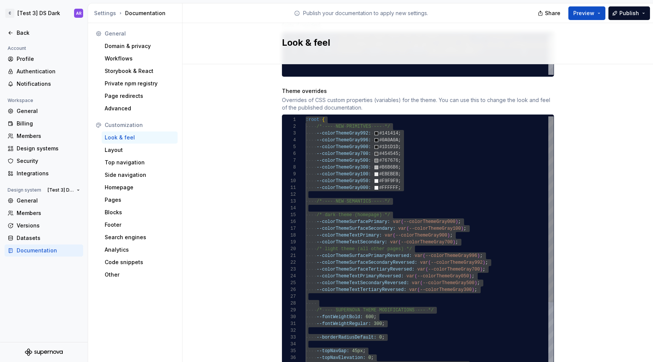
click at [437, 166] on div "--colorThemeTextSecondary: var ( --colorThemeGray700 ) ; /* light theme (all ot…" at bounding box center [430, 310] width 248 height 388
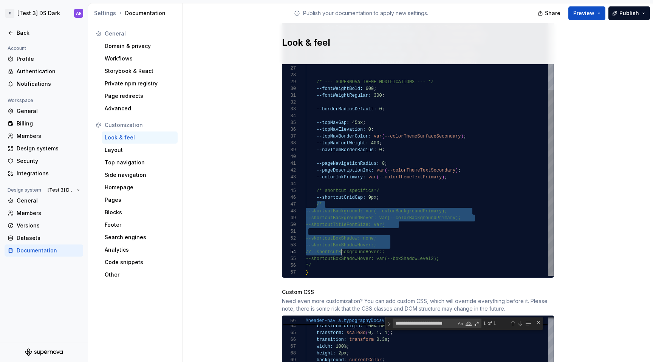
scroll to position [41, 38]
drag, startPoint x: 315, startPoint y: 197, endPoint x: 339, endPoint y: 254, distance: 61.5
click at [339, 254] on div "--colorThemeTextSecondary: var ( --colorThemeGray700 ) ; /* light theme (all ot…" at bounding box center [430, 82] width 248 height 388
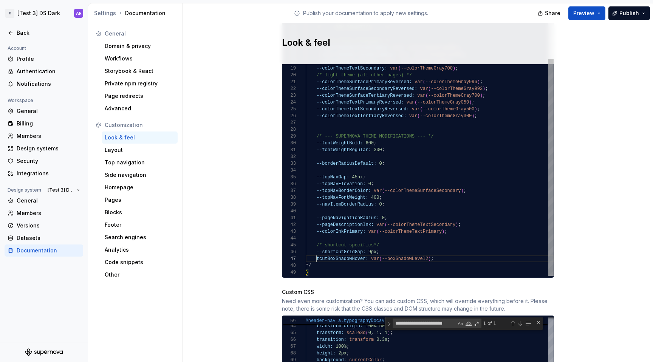
scroll to position [41, 129]
click at [437, 251] on div "--colorThemeTextSecondary: var ( --colorThemeGray700 ) ; /* light theme (all ot…" at bounding box center [430, 109] width 248 height 333
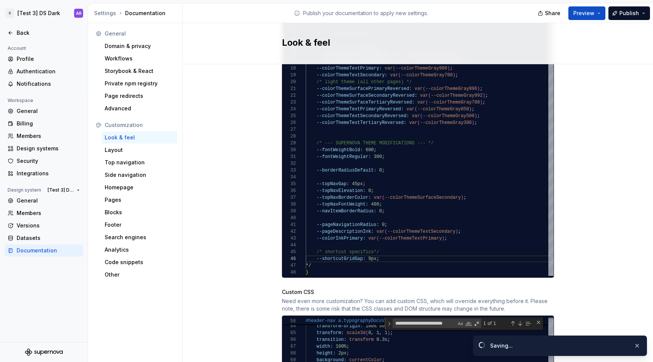
click at [437, 251] on div "Site logo A company logo that will be displayed on all pages on your documentat…" at bounding box center [418, 97] width 471 height 1040
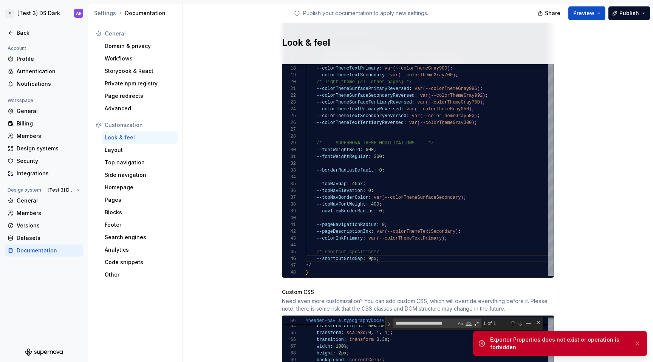
click at [437, 340] on div "Exporter Properties does not exist or operation is forbidden" at bounding box center [559, 343] width 138 height 15
drag, startPoint x: 537, startPoint y: 340, endPoint x: 487, endPoint y: 339, distance: 50.7
click at [437, 339] on div "Exporter Properties does not exist or operation is forbidden" at bounding box center [560, 343] width 174 height 25
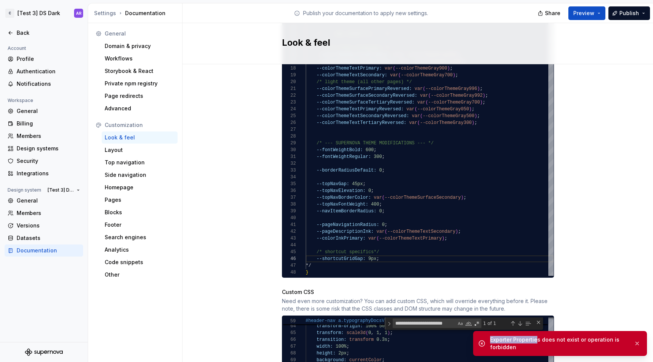
copy div "Exporter Propertie"
drag, startPoint x: 585, startPoint y: 341, endPoint x: 623, endPoint y: 353, distance: 39.8
click at [437, 353] on div "Exporter Properties does not exist or operation is forbidden" at bounding box center [560, 343] width 174 height 25
copy div "operation is forbidden"
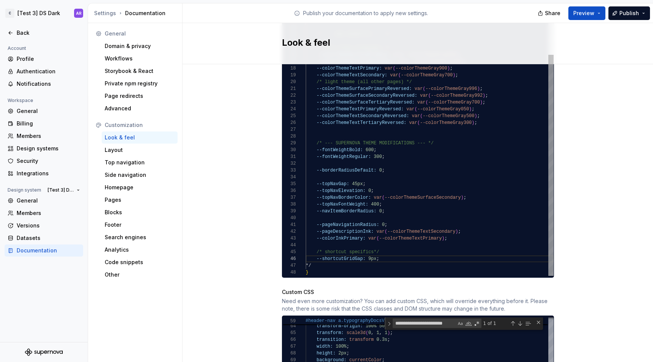
click at [401, 256] on div "--colorThemeTextSecondary: var ( --colorThemeGray700 ) ; /* light theme (all ot…" at bounding box center [430, 112] width 248 height 327
type textarea "**********"
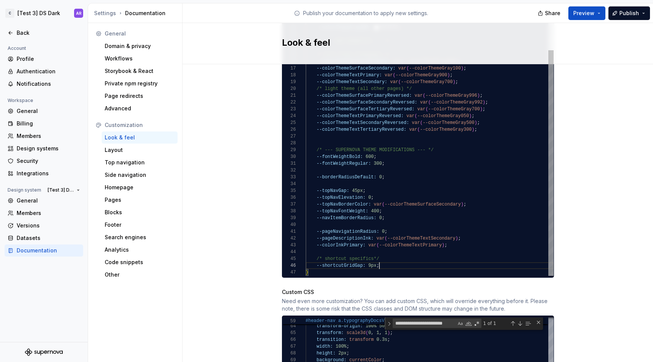
scroll to position [34, 74]
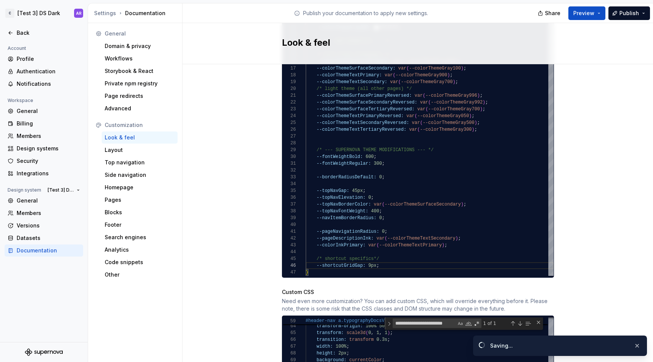
click at [437, 226] on div "Site logo A company logo that will be displayed on all pages on your documentat…" at bounding box center [418, 97] width 471 height 1040
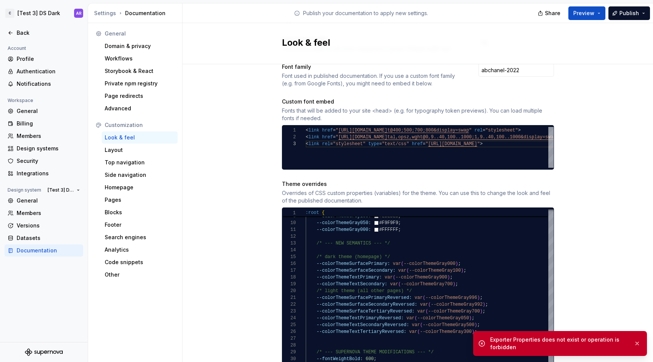
scroll to position [445, 0]
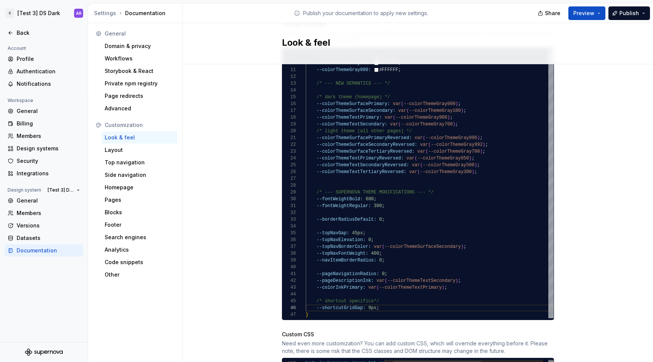
click at [437, 230] on div "Site logo A company logo that will be displayed on all pages on your documentat…" at bounding box center [418, 139] width 471 height 1040
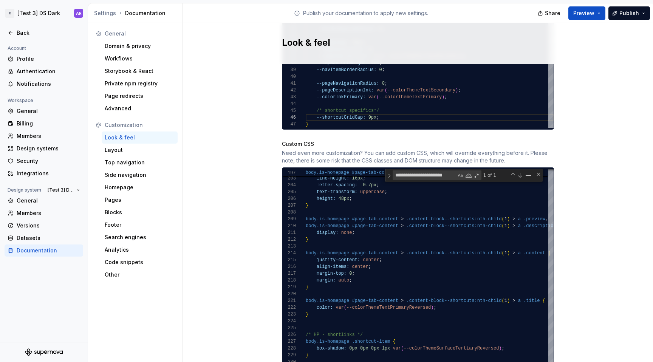
scroll to position [731, 0]
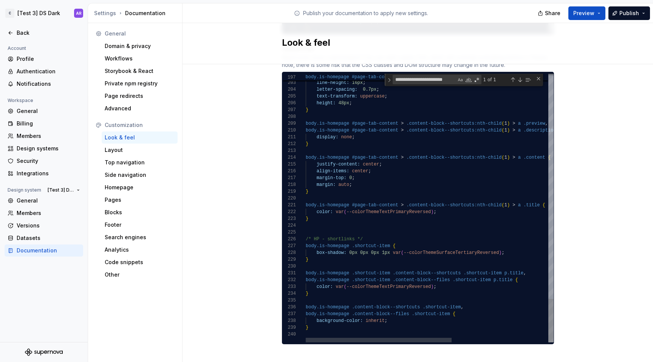
type textarea "**********"
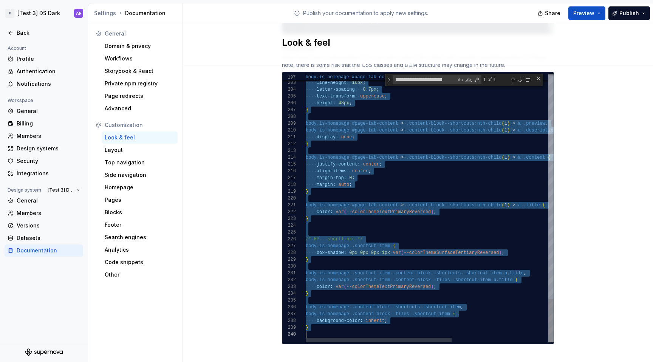
scroll to position [504, 0]
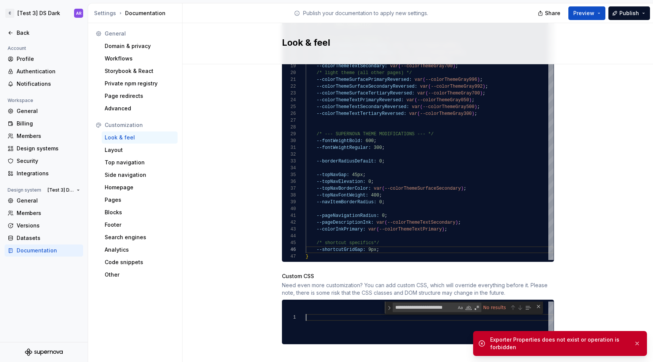
click at [340, 308] on div at bounding box center [430, 322] width 248 height 41
type textarea "**********"
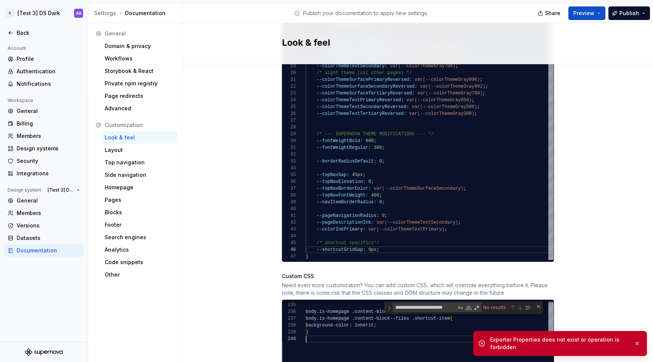
scroll to position [61, 0]
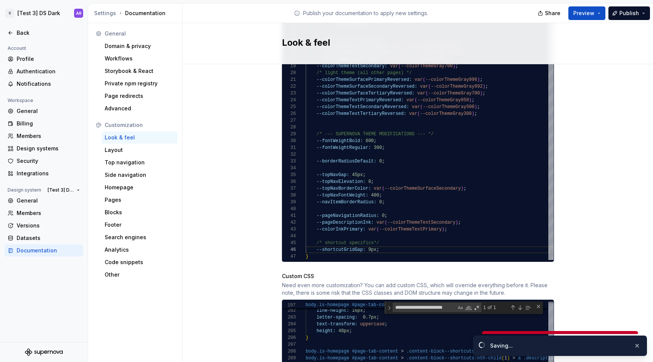
click at [437, 237] on div "Site logo A company logo that will be displayed on all pages on your documentat…" at bounding box center [418, 81] width 471 height 1040
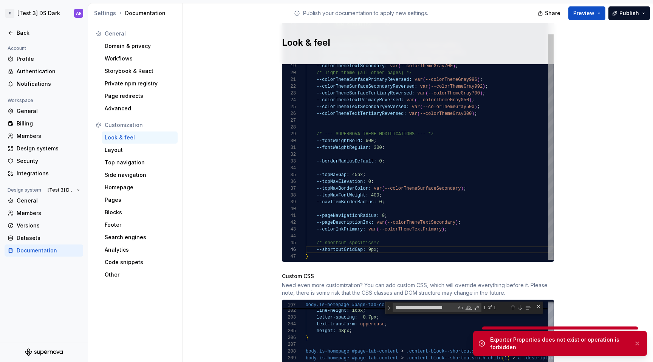
click at [396, 215] on div "--colorThemeTextSecondary: var ( --colorThemeGray700 ) ; /* light theme (all ot…" at bounding box center [430, 100] width 248 height 320
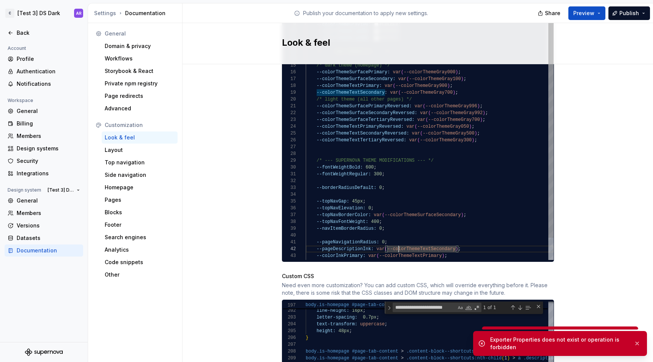
type textarea "**********"
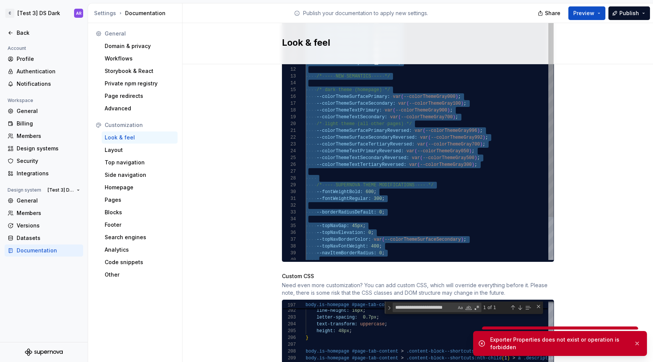
scroll to position [0, 0]
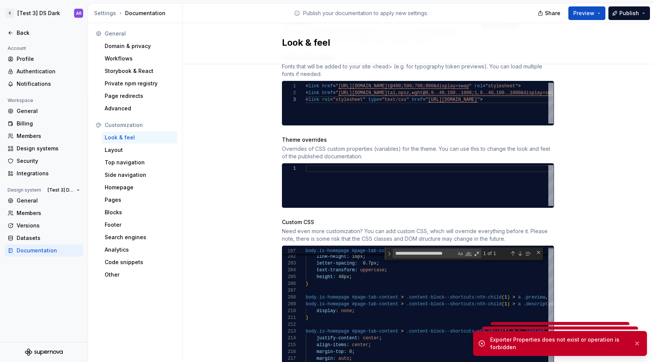
scroll to position [280, 0]
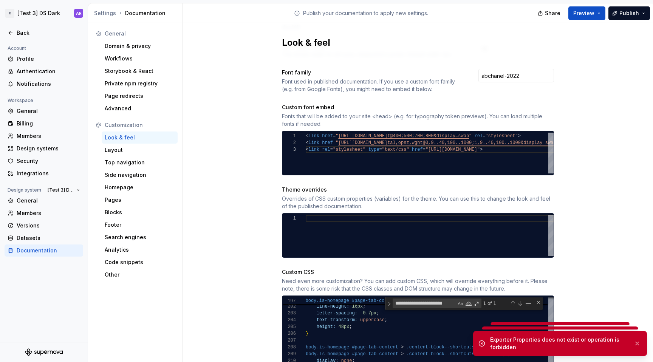
click at [422, 223] on div at bounding box center [430, 235] width 248 height 41
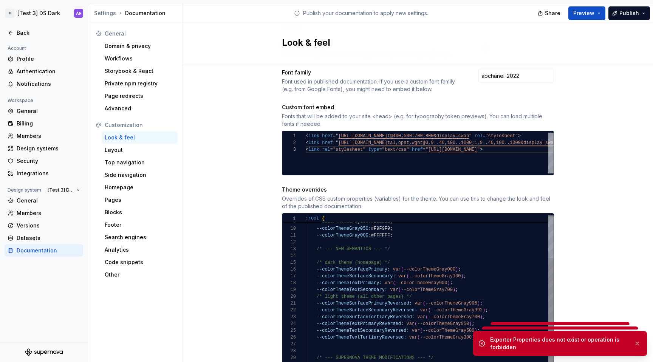
scroll to position [0, 3]
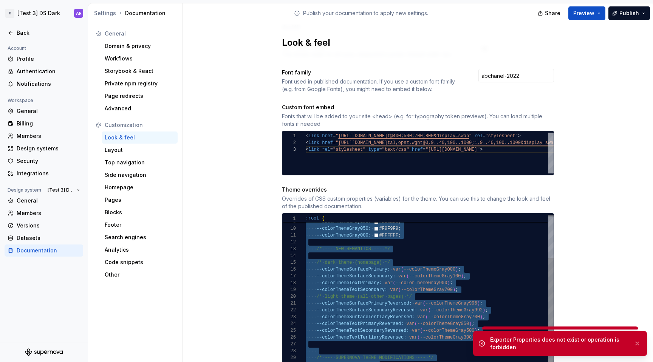
click at [362, 242] on div "--pageDescriptionInk: var ( --colorThemeTextSecondary ) ; --colorInkPrimary: va…" at bounding box center [430, 324] width 248 height 320
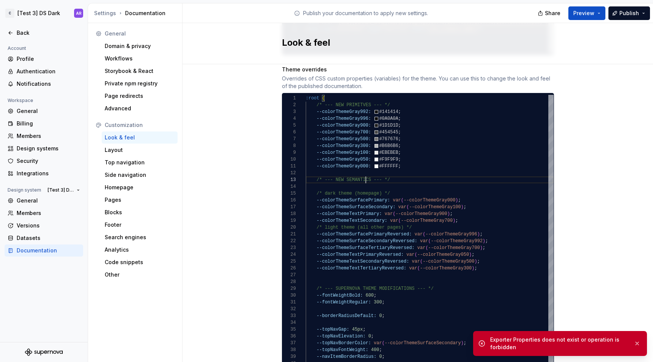
scroll to position [394, 0]
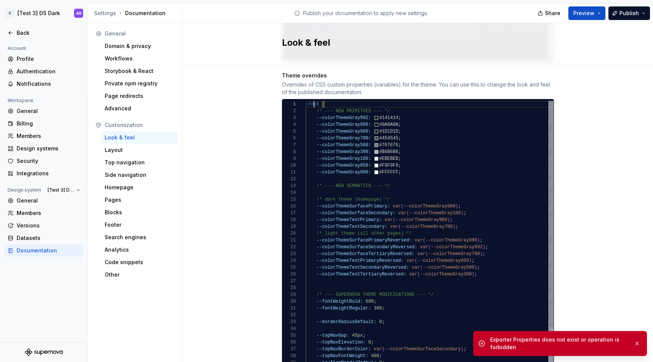
click at [311, 101] on div "--colorThemeGray300: #B6B6B6 ; --colorThemeGray100: #EBEBEB ; --colorThemeGray0…" at bounding box center [430, 261] width 248 height 320
click at [320, 101] on div "--colorThemeGray300: #B6B6B6 ; --colorThemeGray100: #EBEBEB ; --colorThemeGray0…" at bounding box center [430, 261] width 248 height 320
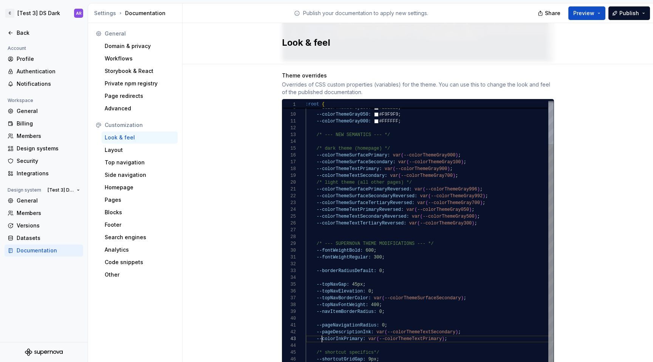
scroll to position [14, 16]
click at [320, 328] on div "--colorThemeGray300: #B6B6B6 ; --colorThemeGray100: #EBEBEB ; --colorThemeGray0…" at bounding box center [430, 210] width 248 height 320
type textarea "**********"
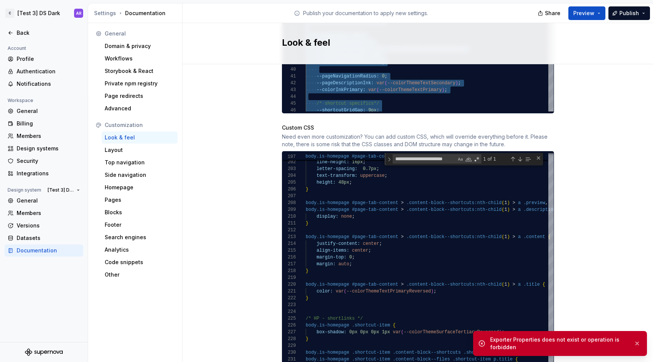
scroll to position [702, 0]
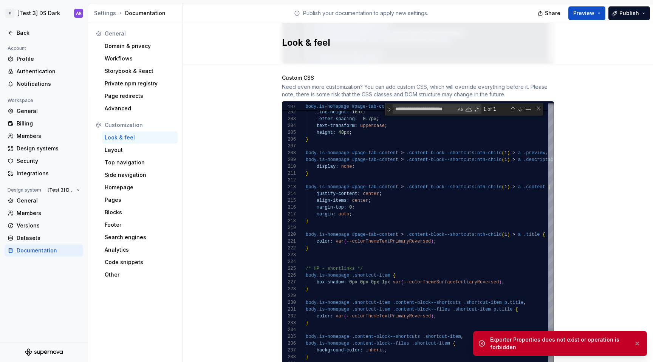
type textarea "**********"
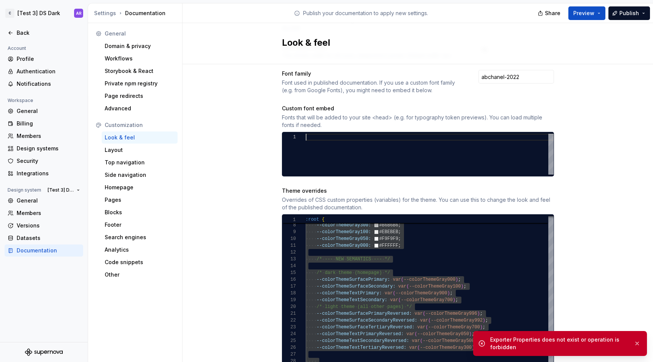
scroll to position [0, 0]
click at [437, 228] on div "Site logo A company logo that will be displayed on all pages on your documentat…" at bounding box center [418, 192] width 471 height 812
click at [222, 166] on div "Site logo A company logo that will be displayed on all pages on your documentat…" at bounding box center [418, 192] width 471 height 812
click at [322, 155] on div at bounding box center [430, 154] width 248 height 41
click at [356, 277] on div "--colorThemeGray300: #B6B6B6 ; --colorThemeGray100: #EBEBEB ; --colorThemeGray0…" at bounding box center [430, 334] width 248 height 320
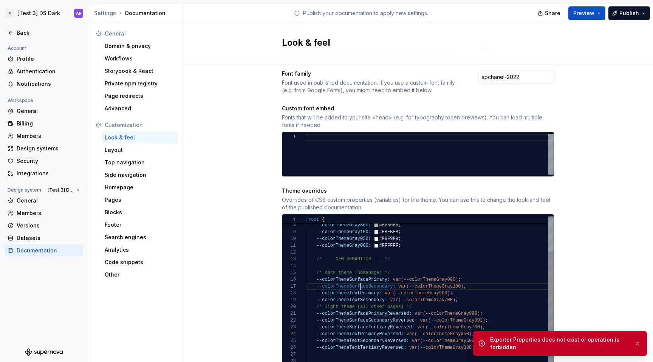
type textarea "**********"
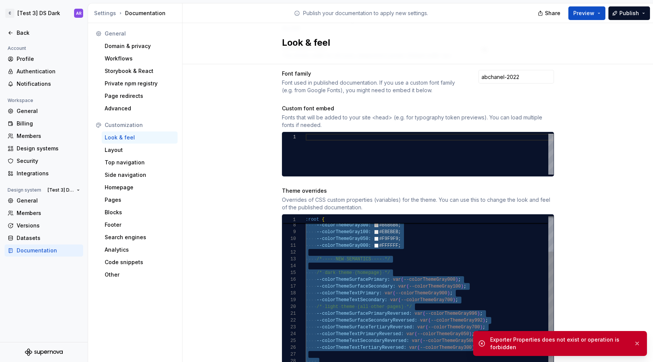
scroll to position [276, 0]
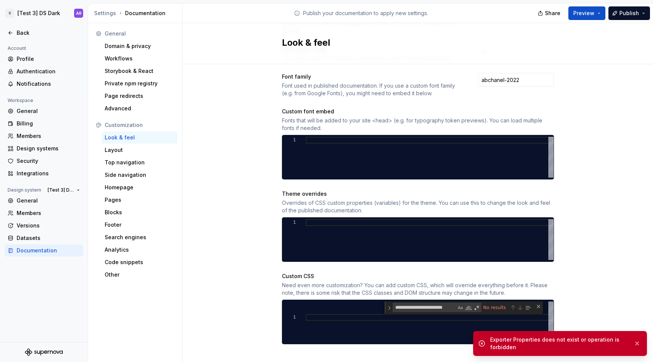
click at [437, 264] on div "Site logo A company logo that will be displayed on all pages on your documentat…" at bounding box center [418, 81] width 471 height 584
click at [437, 262] on div "Site logo A company logo that will be displayed on all pages on your documentat…" at bounding box center [418, 73] width 272 height 542
click at [399, 243] on div at bounding box center [430, 239] width 248 height 41
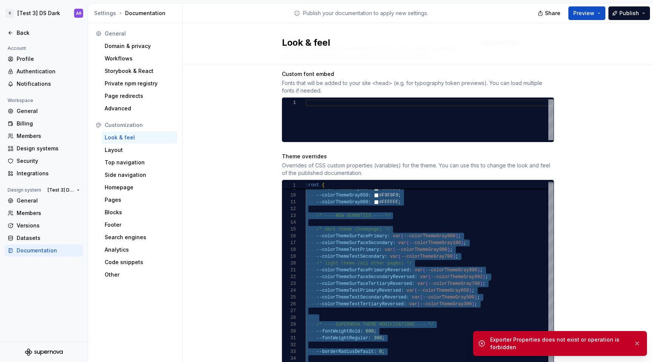
scroll to position [473, 0]
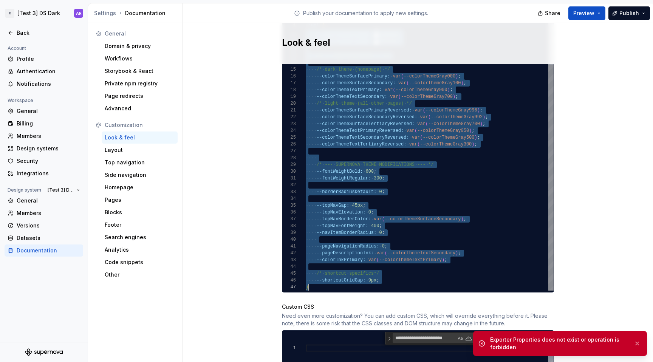
click at [428, 256] on div "--pageDescriptionInk: var ( --colorThemeTextSecondary ) ; --colorInkPrimary: va…" at bounding box center [430, 131] width 248 height 320
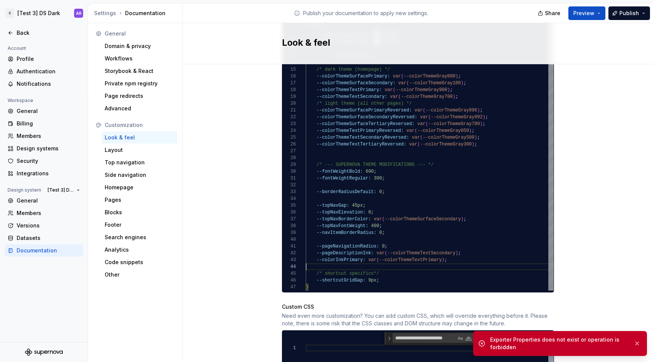
scroll to position [34, 74]
click at [391, 273] on div "--pageDescriptionInk: var ( --colorThemeTextSecondary ) ; --colorInkPrimary: va…" at bounding box center [430, 131] width 248 height 320
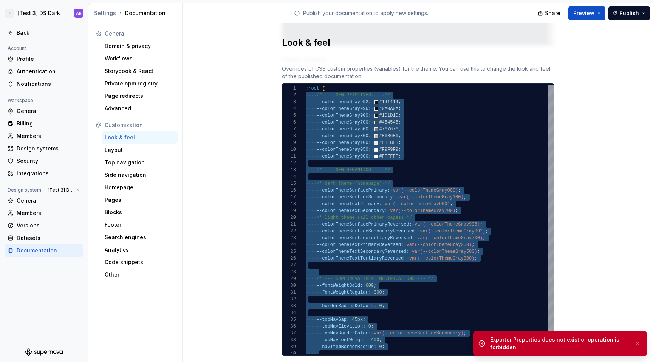
scroll to position [276, 0]
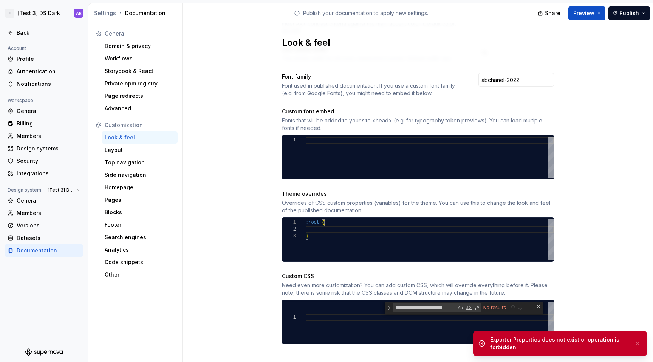
type textarea "******* *"
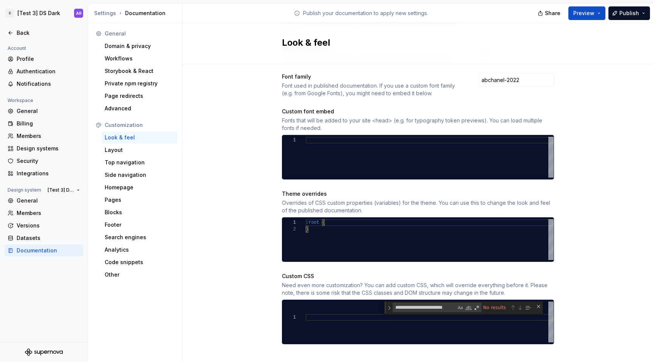
click at [437, 188] on div "Site logo A company logo that will be displayed on all pages on your documentat…" at bounding box center [418, 81] width 471 height 584
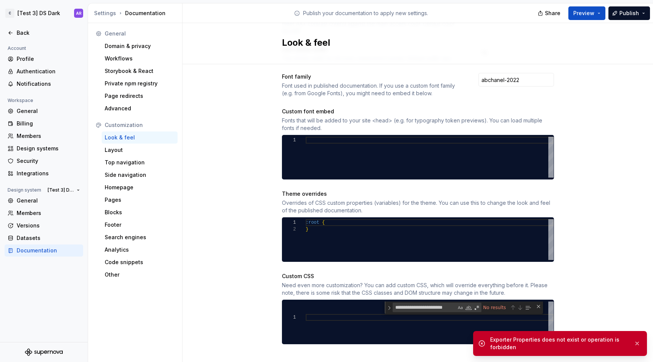
click at [127, 144] on div "Customization Look & feel Layout Top navigation Side navigation Homepage Pages …" at bounding box center [135, 200] width 85 height 162
click at [127, 149] on div "Layout" at bounding box center [140, 150] width 70 height 8
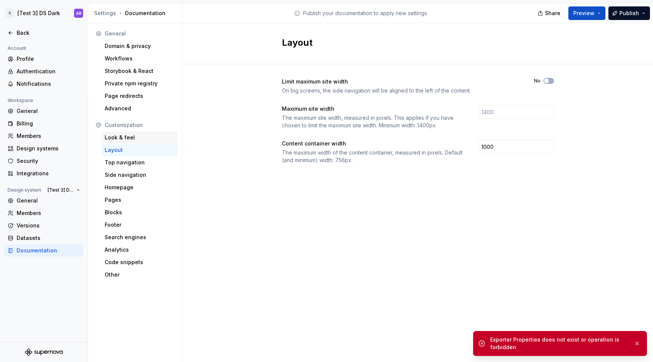
click at [130, 142] on div "Look & feel" at bounding box center [140, 138] width 76 height 12
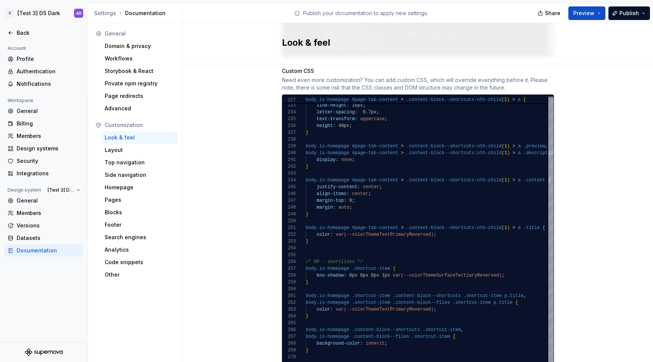
scroll to position [713, 0]
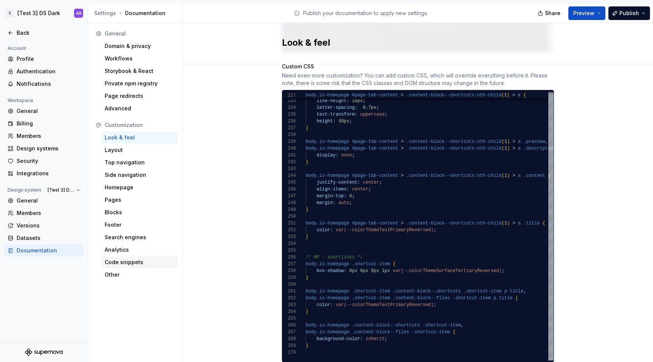
click at [123, 262] on div "Code snippets" at bounding box center [140, 263] width 70 height 8
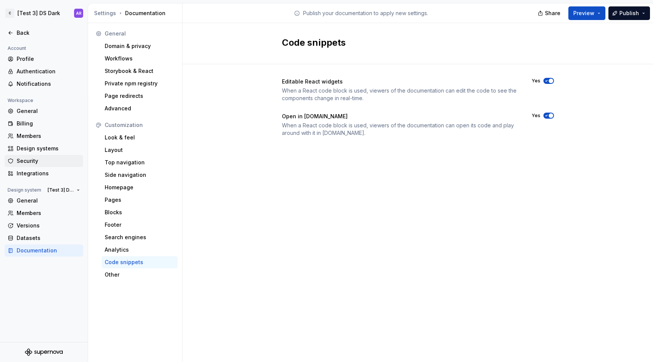
click at [49, 166] on div "Security" at bounding box center [44, 161] width 79 height 12
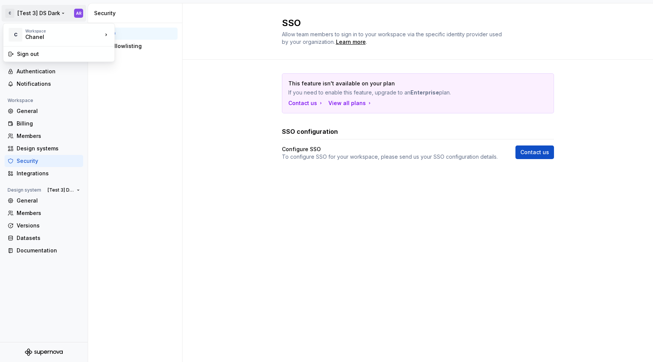
click at [44, 14] on html "C [Test 3] DS Dark AR Back Account Profile Authentication Notifications Workspa…" at bounding box center [326, 181] width 653 height 362
click at [42, 50] on div "Sign out" at bounding box center [63, 54] width 93 height 8
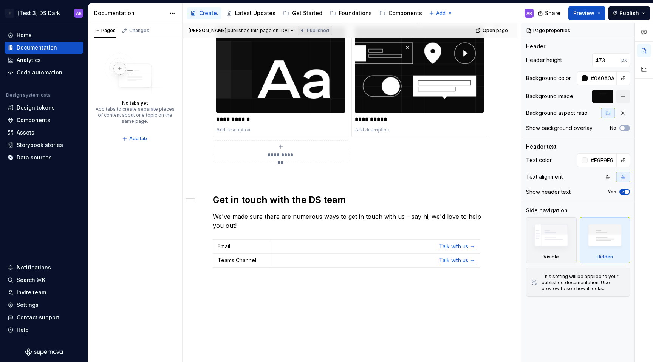
scroll to position [354, 0]
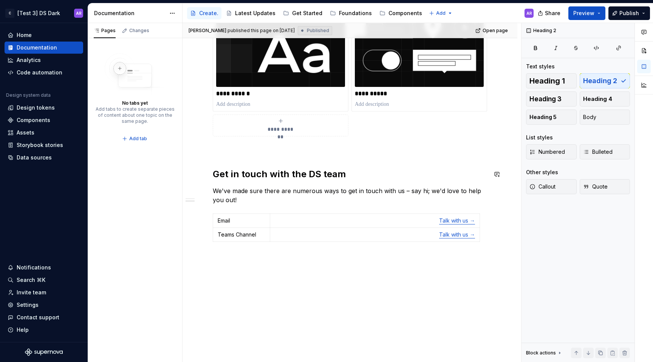
click at [222, 157] on div "**********" at bounding box center [350, 71] width 274 height 347
click at [641, 13] on button "Publish" at bounding box center [630, 13] width 42 height 14
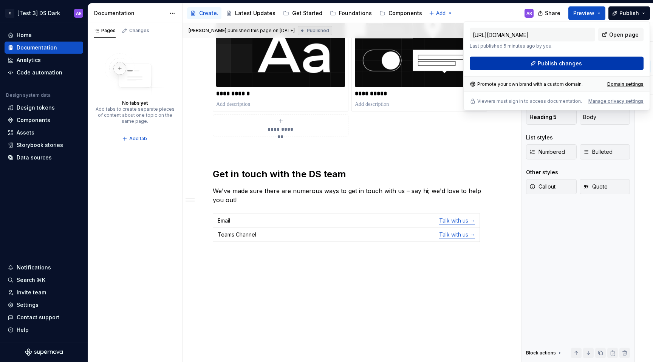
click at [602, 63] on button "Publish changes" at bounding box center [557, 64] width 174 height 14
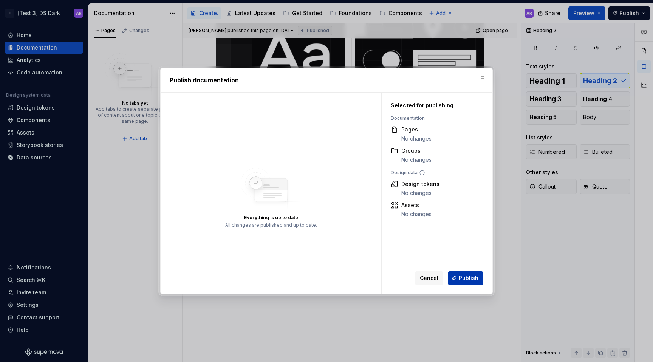
click at [470, 284] on button "Publish" at bounding box center [466, 278] width 36 height 14
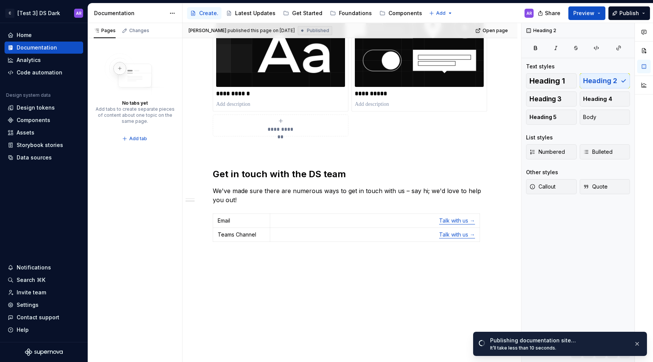
type textarea "*"
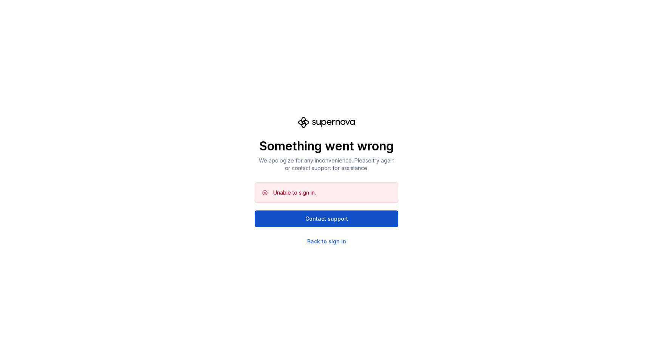
click at [412, 131] on div "Something went wrong We apologize for any inconvenience. Please try again or co…" at bounding box center [326, 181] width 653 height 362
